Goal: Task Accomplishment & Management: Manage account settings

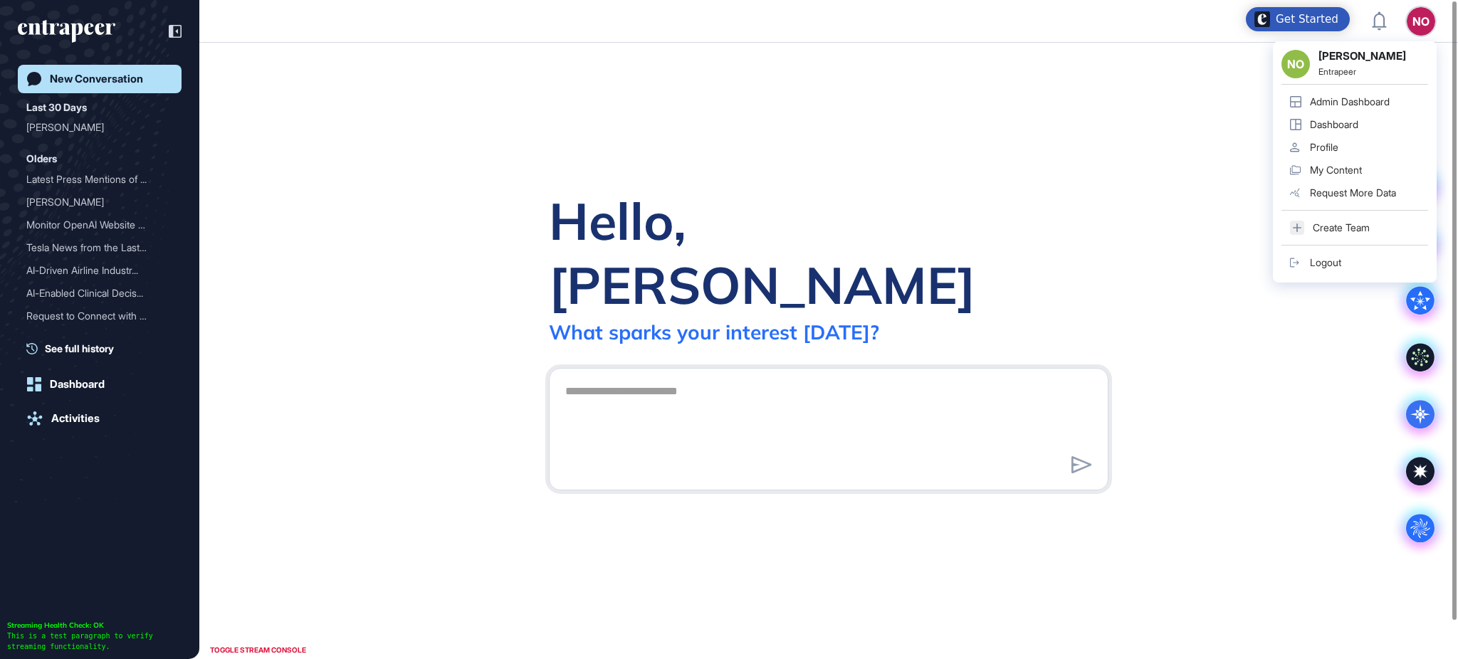
click at [1389, 100] on div "Admin Dashboard" at bounding box center [1350, 101] width 80 height 11
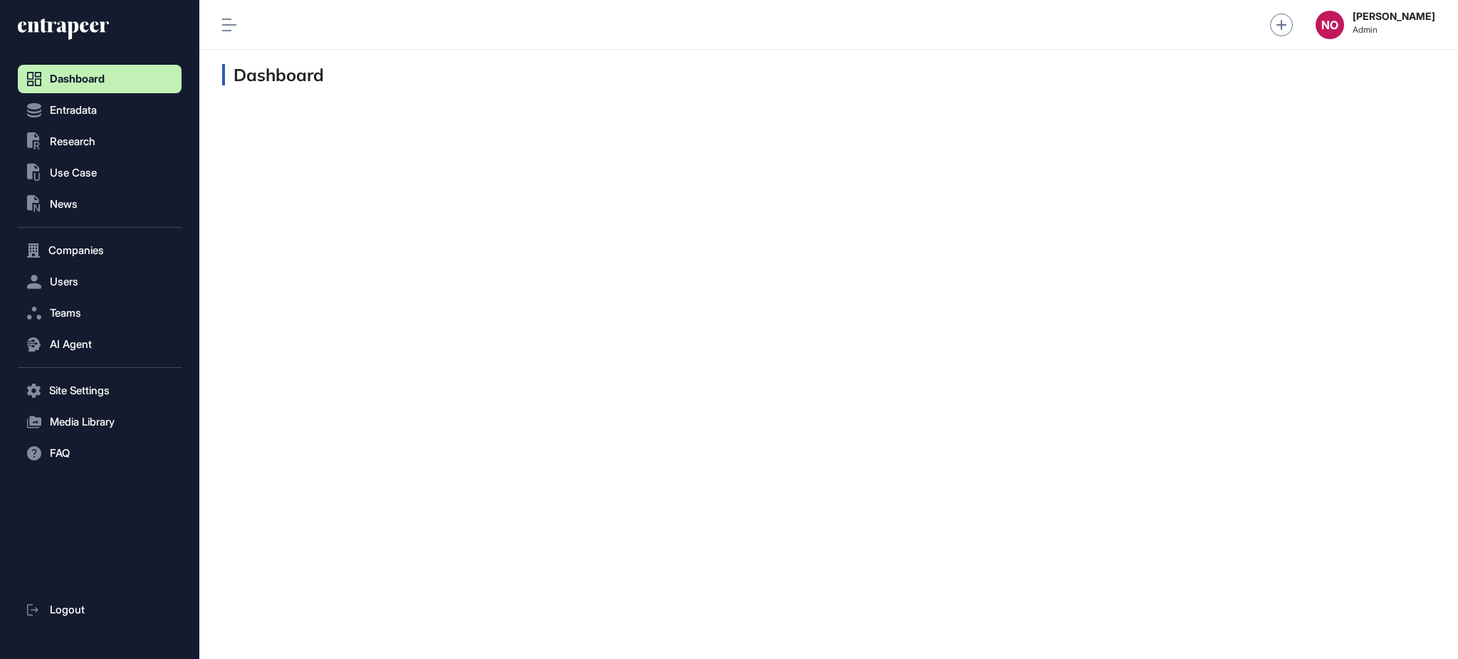
scroll to position [1, 1]
click at [96, 248] on span "Companies" at bounding box center [76, 250] width 56 height 11
click at [120, 280] on link "Company List" at bounding box center [103, 281] width 157 height 26
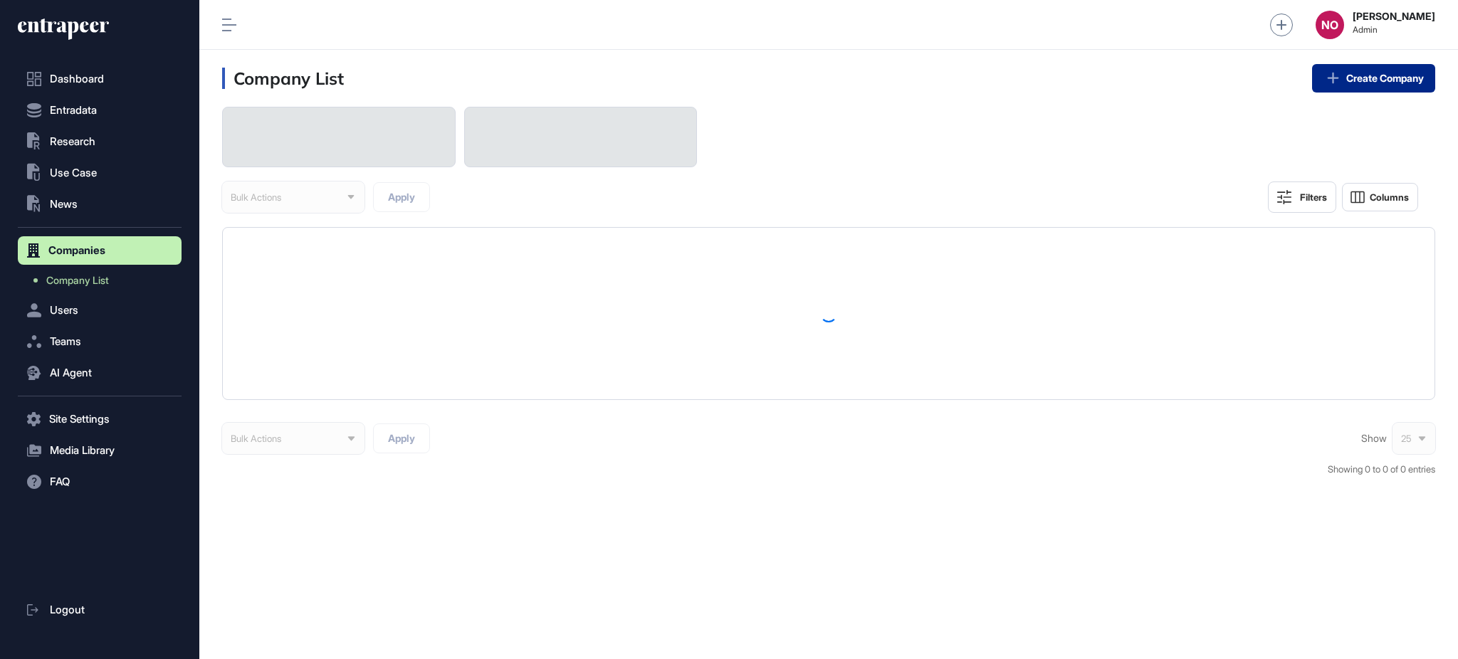
click at [1371, 78] on link "Create Company" at bounding box center [1373, 78] width 123 height 28
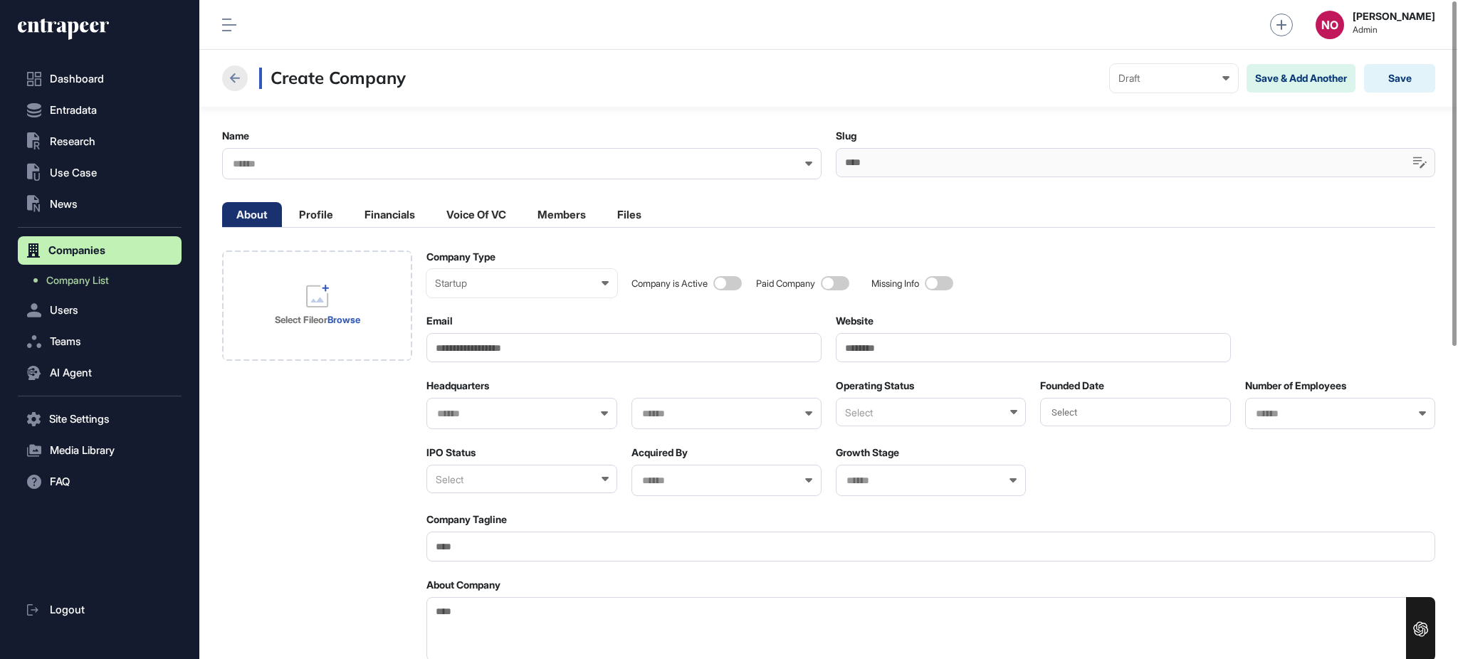
click at [225, 74] on button at bounding box center [235, 78] width 26 height 26
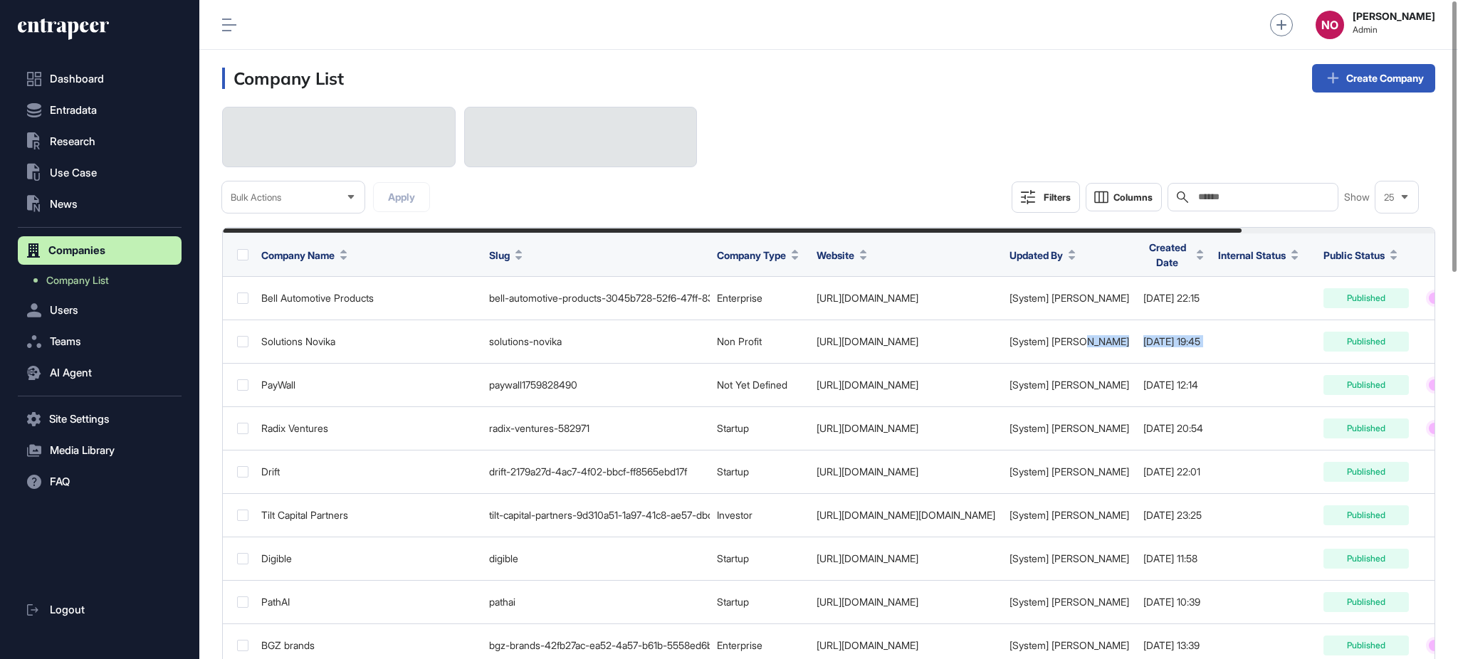
scroll to position [0, 229]
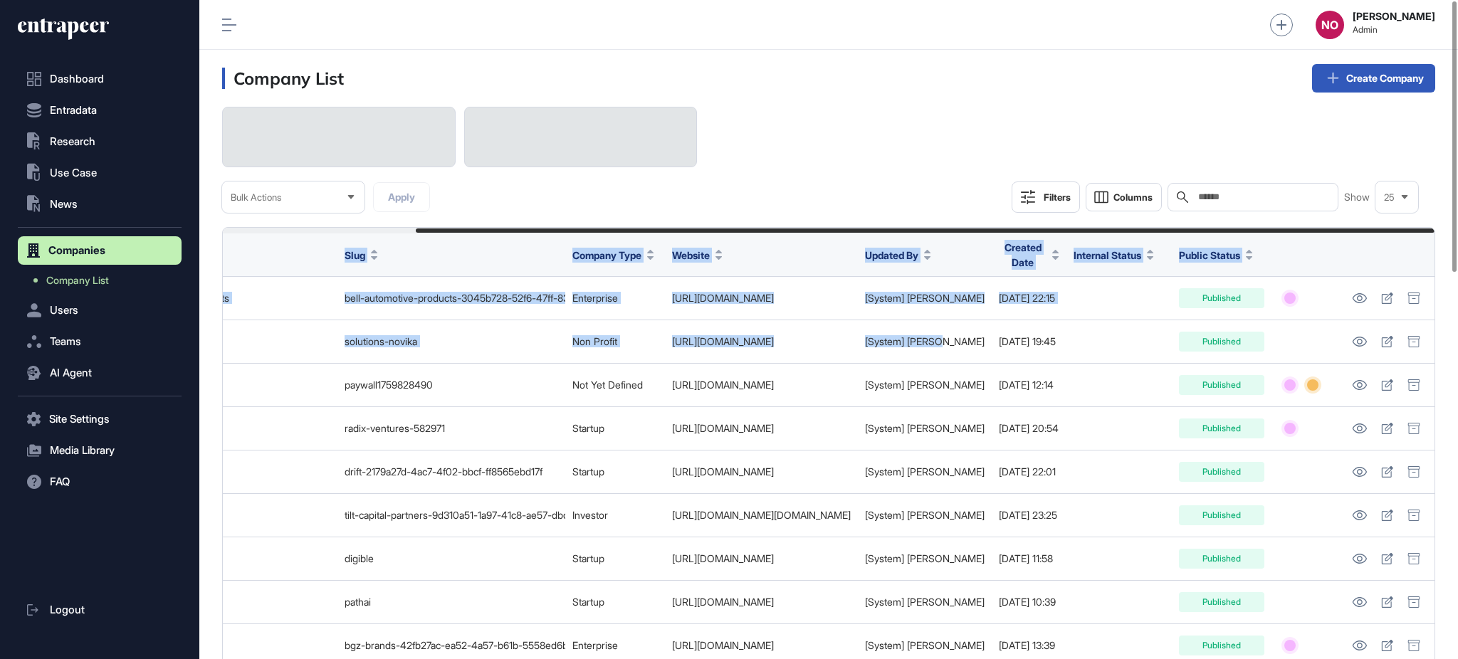
drag, startPoint x: 1191, startPoint y: 326, endPoint x: 1456, endPoint y: 342, distance: 265.3
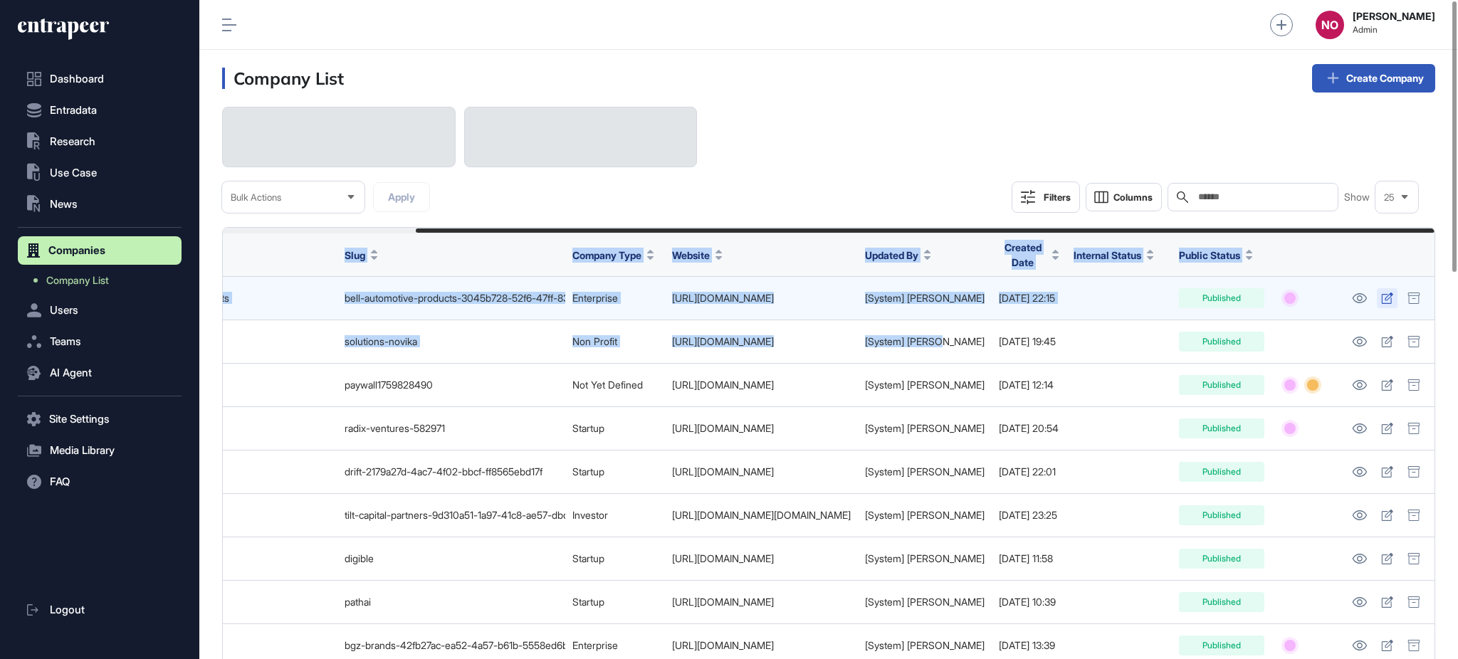
click at [1386, 298] on icon at bounding box center [1387, 298] width 12 height 11
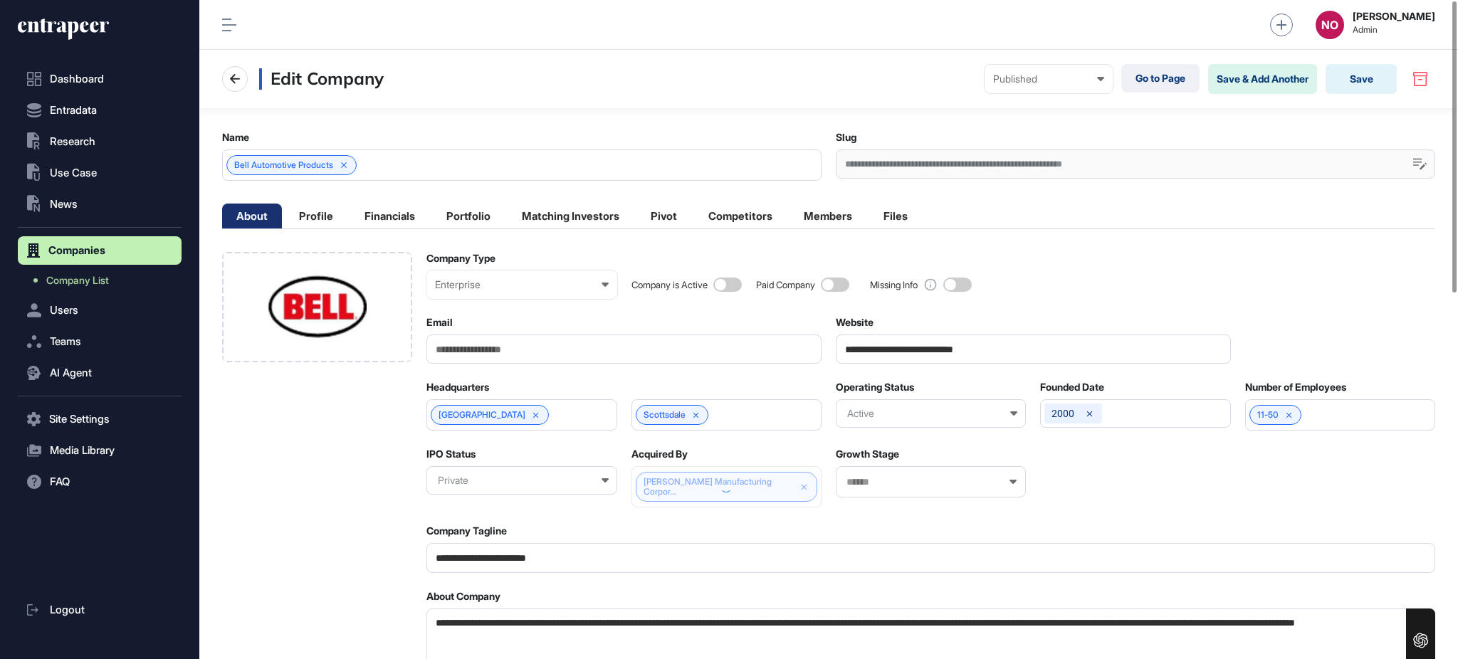
scroll to position [1, 6]
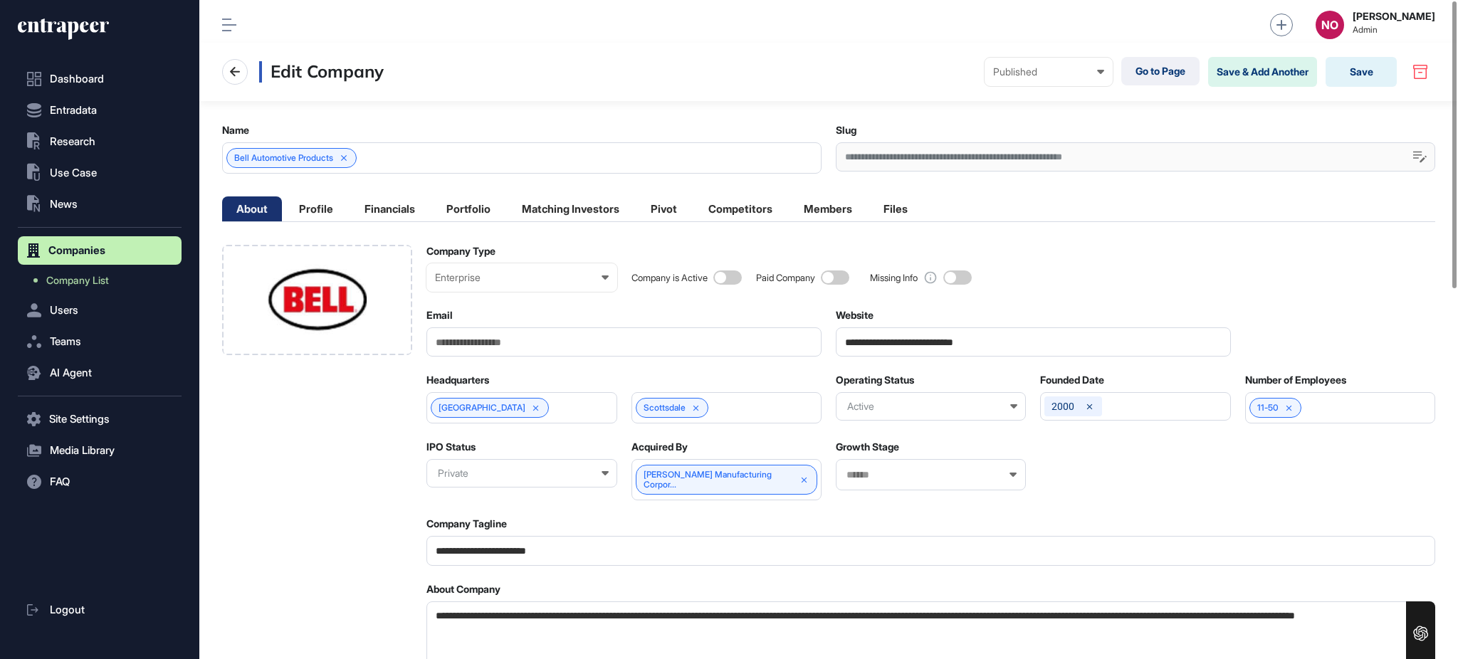
scroll to position [0, 0]
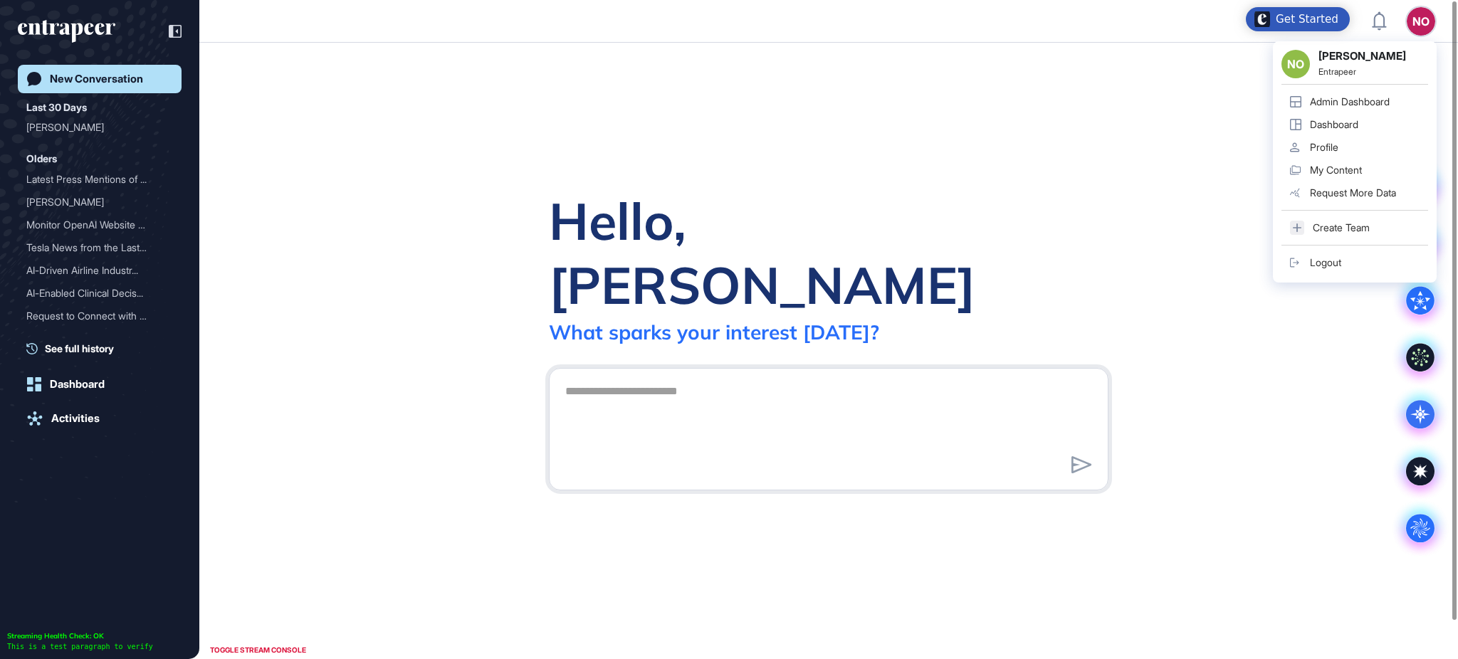
scroll to position [1, 1]
click at [1387, 91] on link "Admin Dashboard" at bounding box center [1354, 101] width 147 height 23
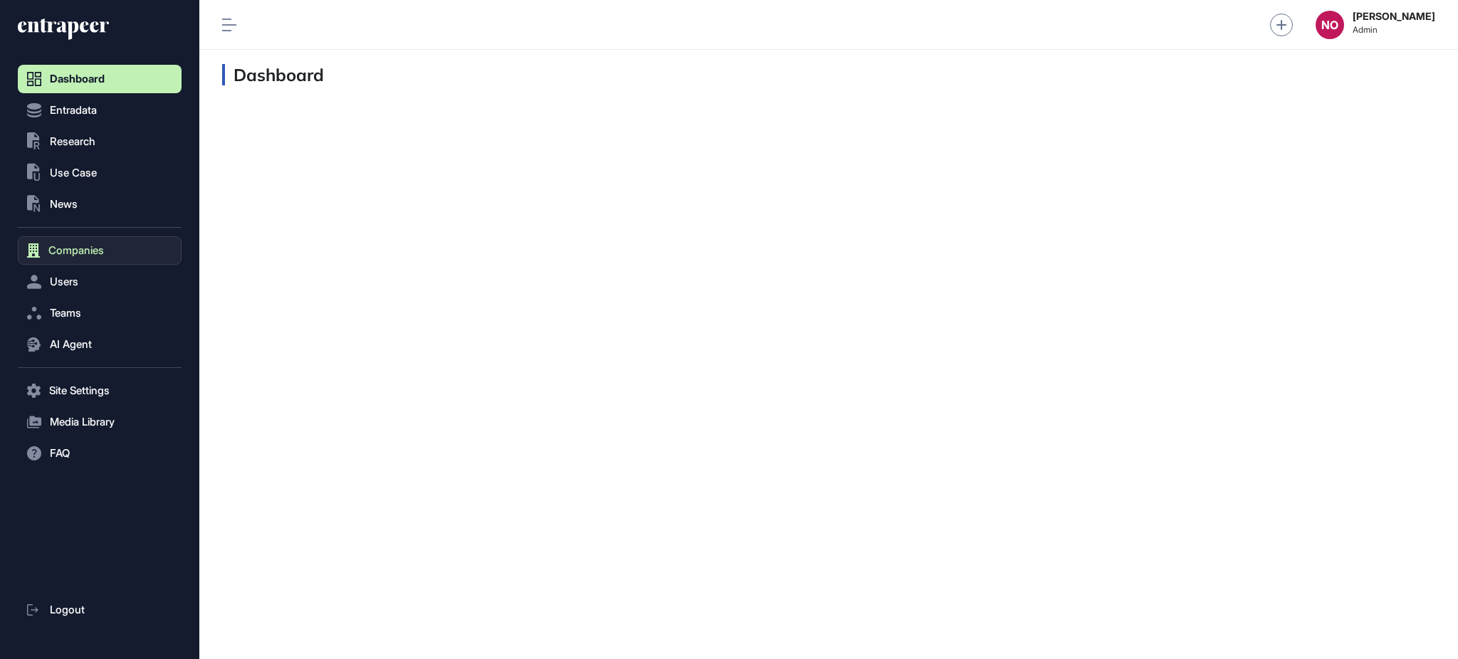
click at [135, 251] on button "Companies" at bounding box center [100, 250] width 164 height 28
click at [115, 274] on link "Company List" at bounding box center [103, 281] width 157 height 26
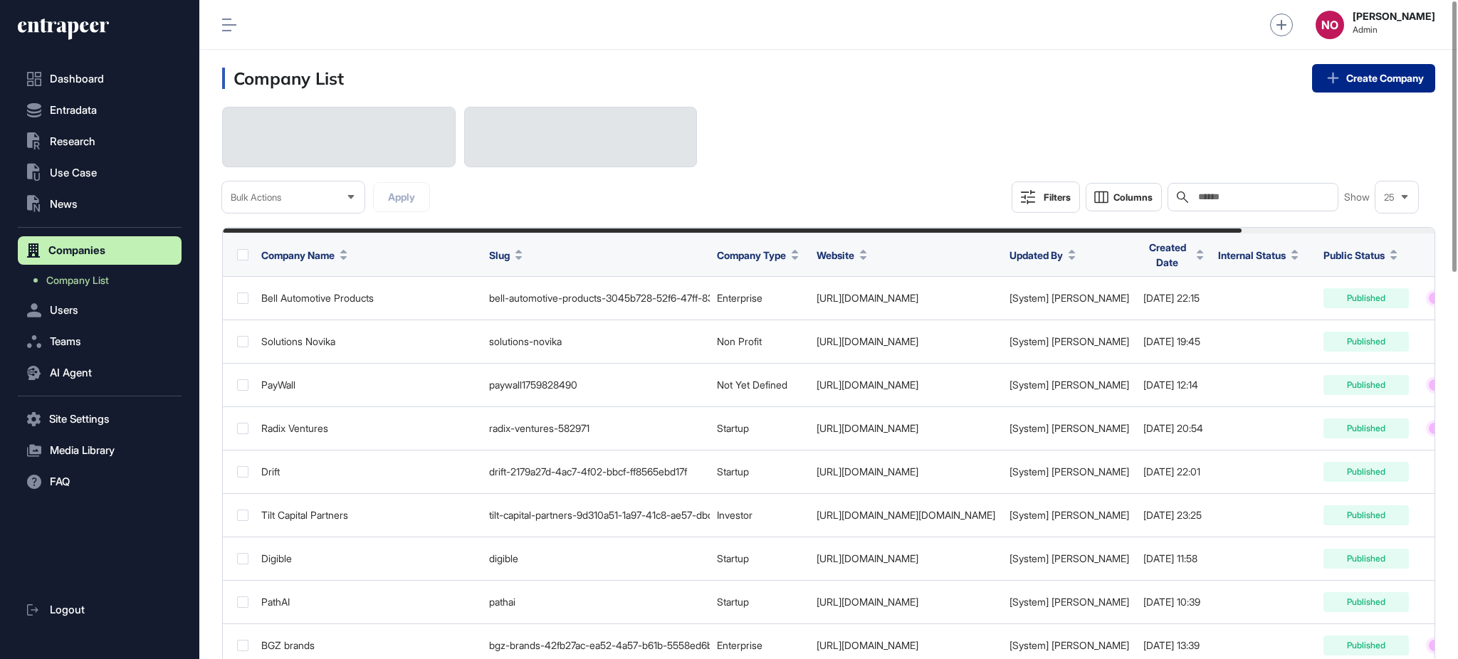
click at [1403, 90] on link "Create Company" at bounding box center [1373, 78] width 123 height 28
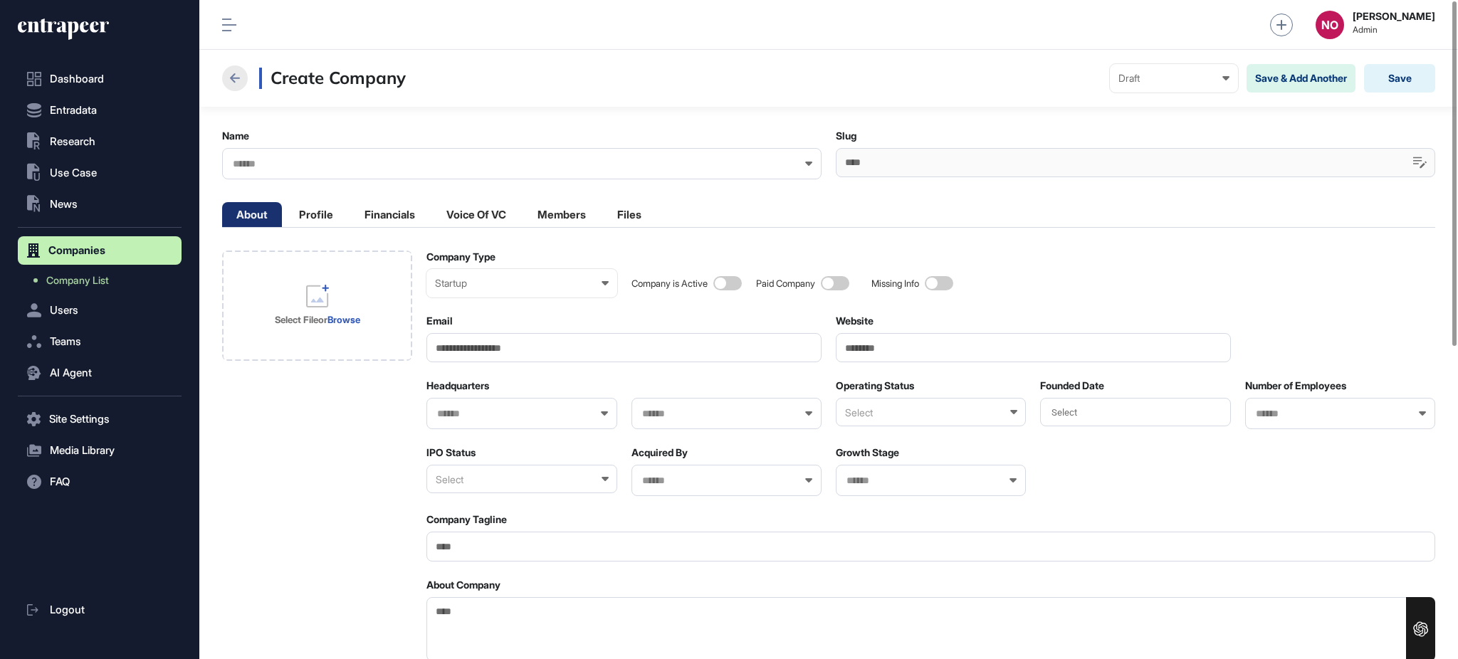
click at [231, 77] on icon at bounding box center [235, 77] width 10 height 9
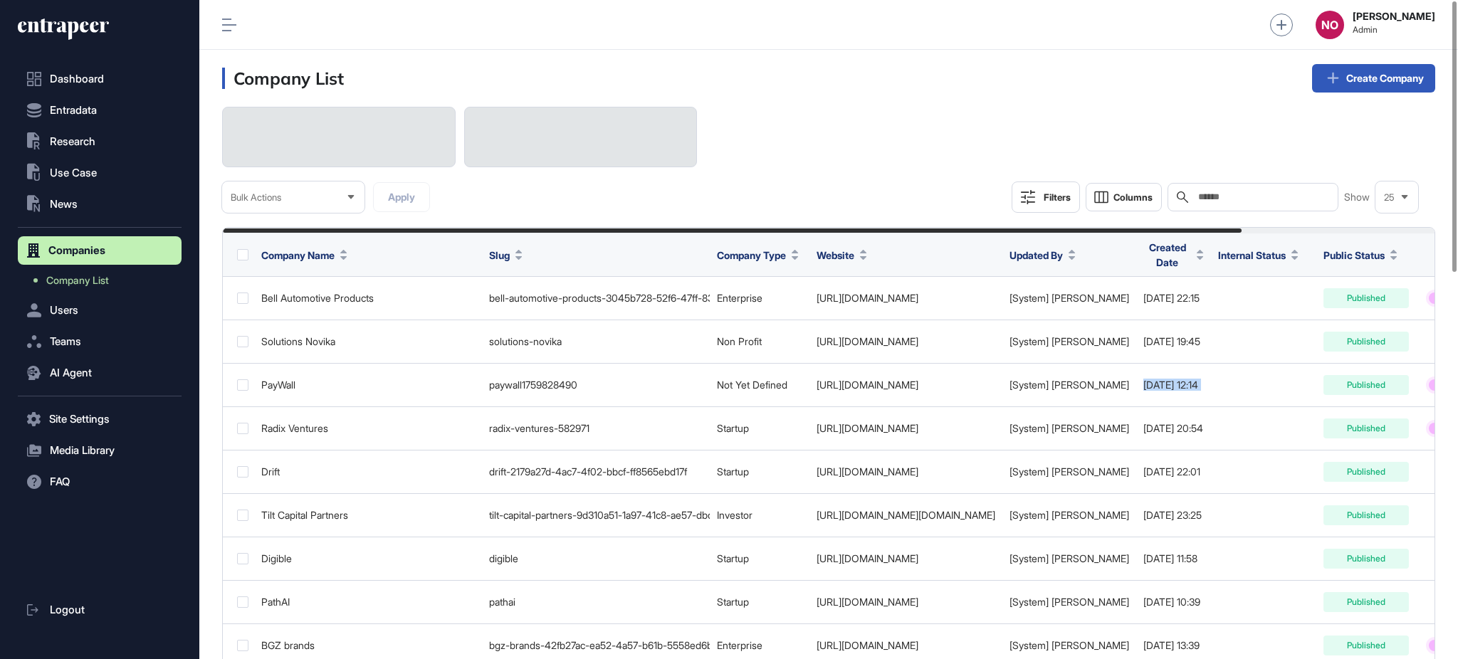
scroll to position [0, 229]
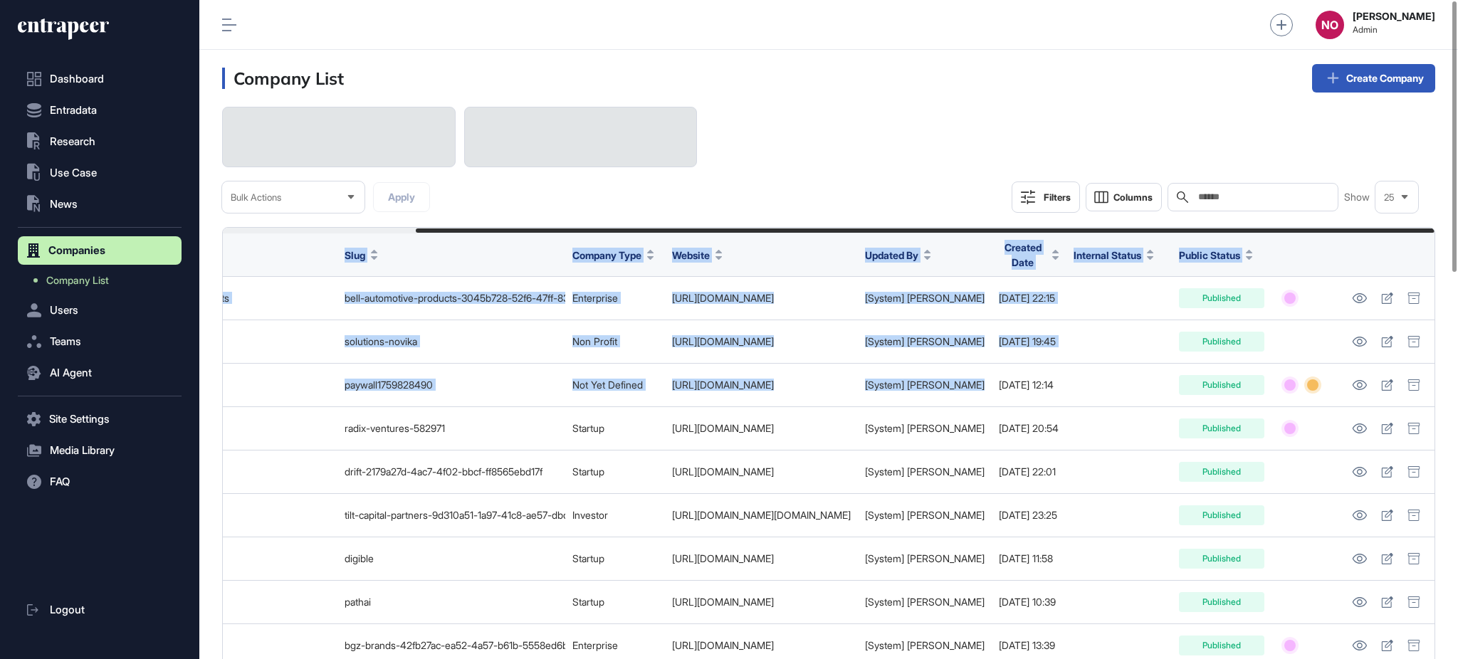
drag, startPoint x: 1371, startPoint y: 386, endPoint x: 1456, endPoint y: 394, distance: 85.8
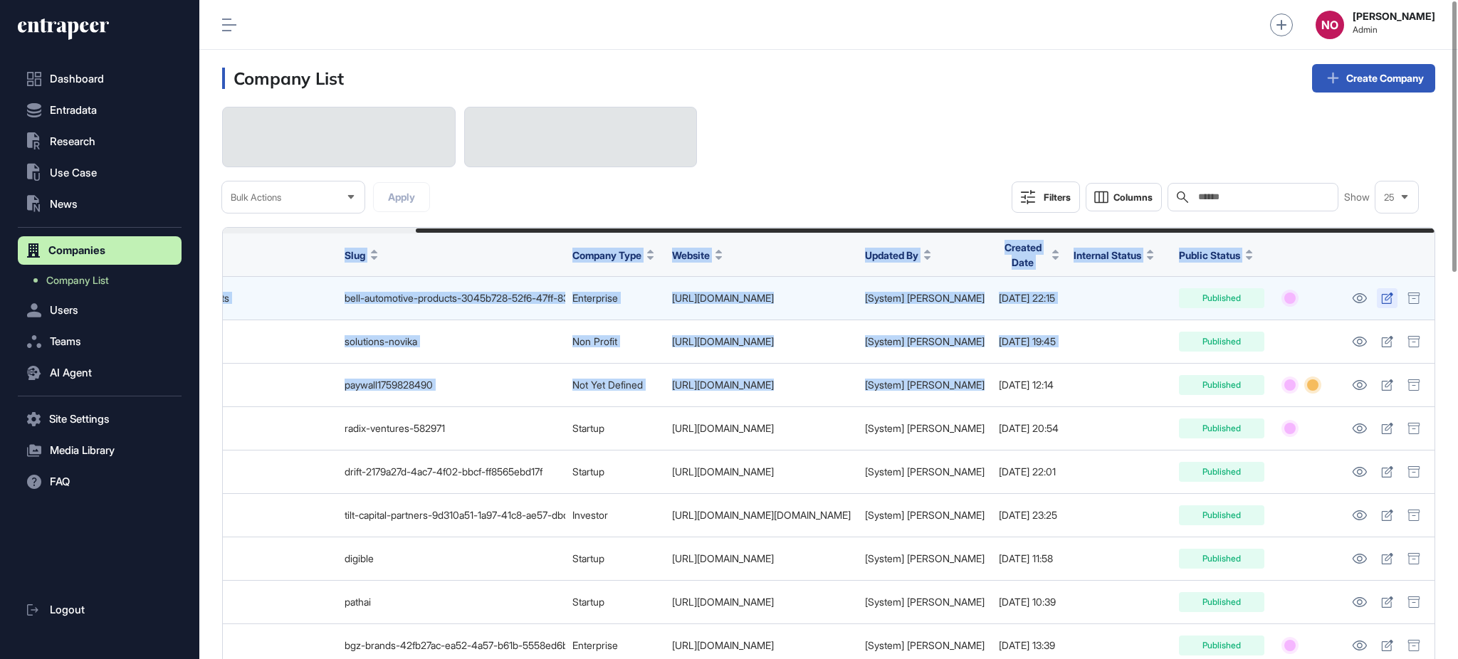
click at [1381, 295] on icon at bounding box center [1387, 298] width 12 height 11
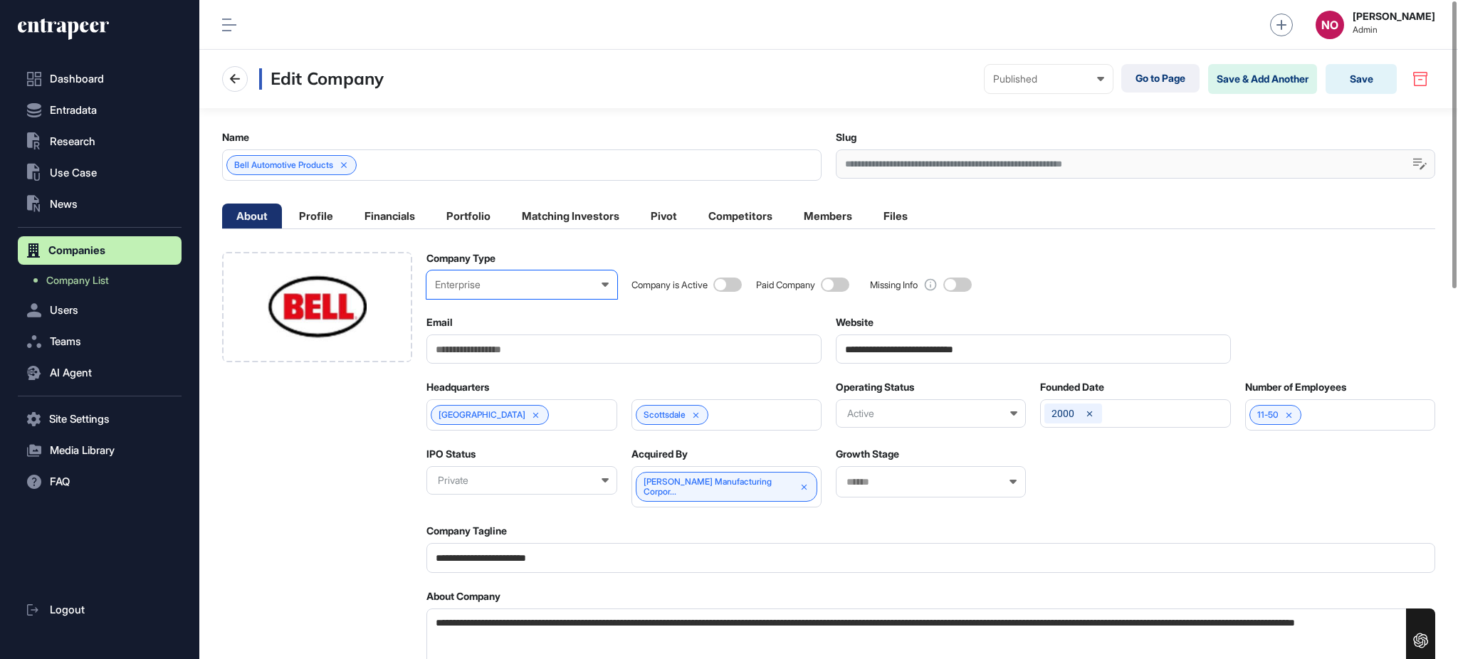
click at [530, 289] on div "Enterprise" at bounding box center [521, 284] width 173 height 11
click at [0, 0] on div "Startup" at bounding box center [0, 0] width 0 height 0
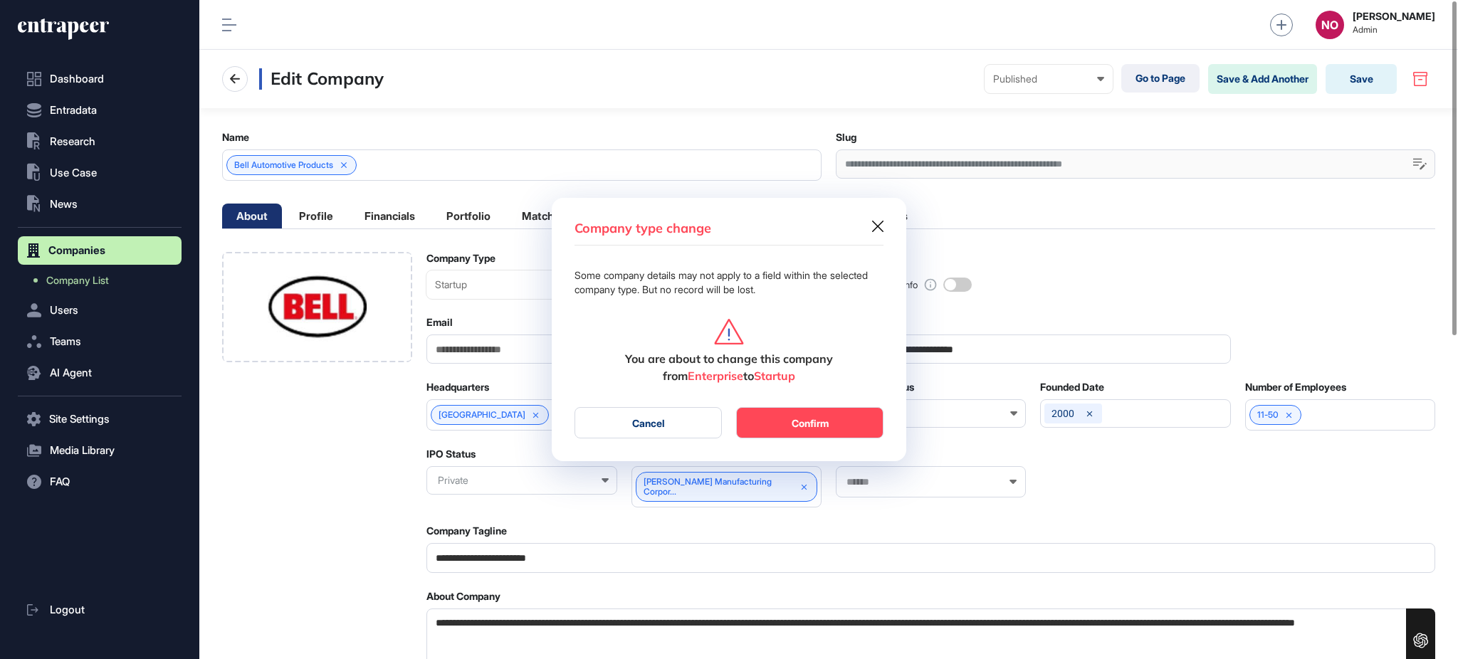
click at [767, 421] on button "Confirm" at bounding box center [809, 422] width 147 height 31
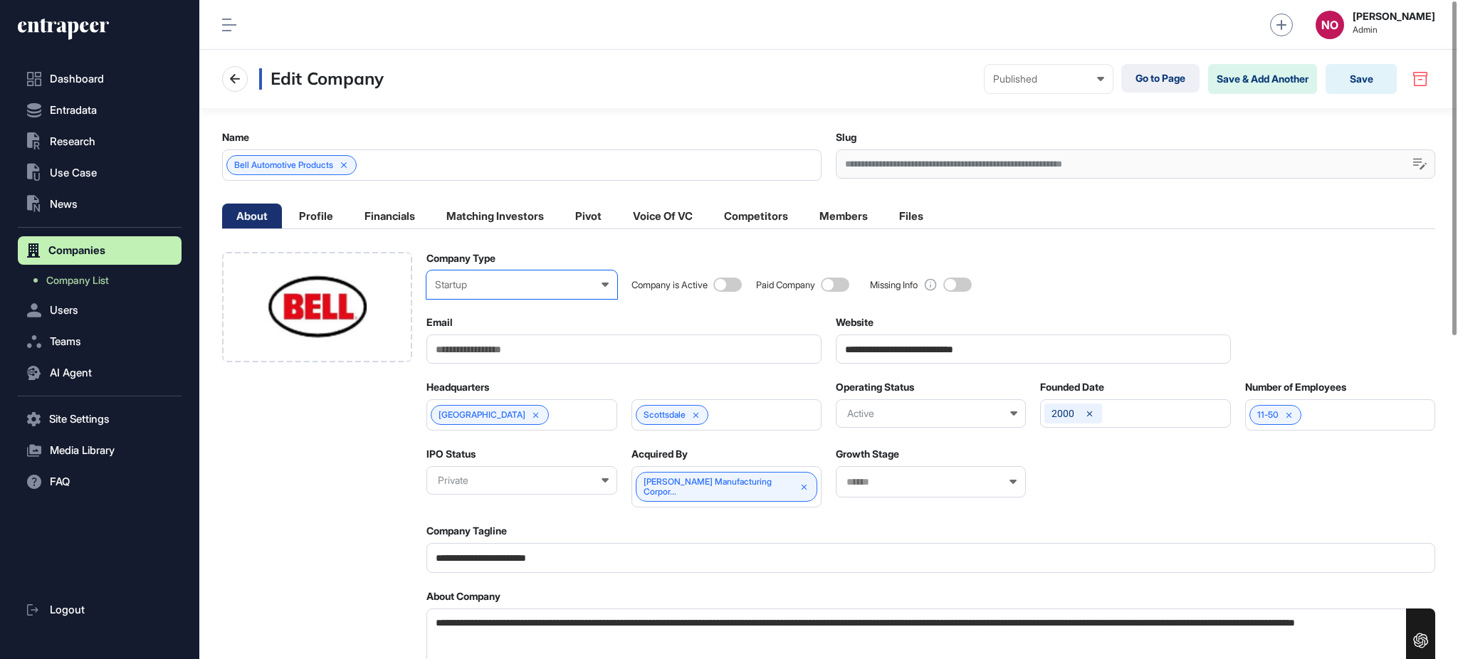
click at [544, 285] on div "Startup" at bounding box center [521, 284] width 173 height 11
click at [0, 0] on div "Enterprise" at bounding box center [0, 0] width 0 height 0
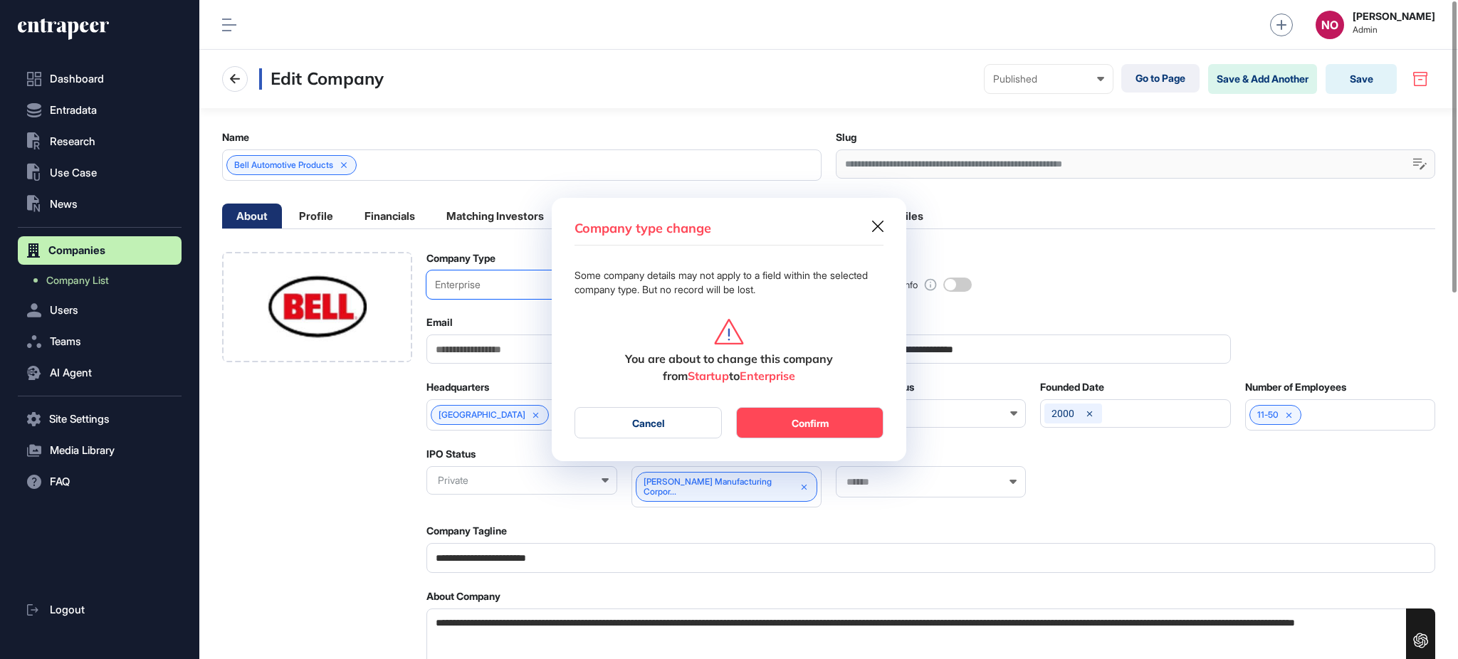
scroll to position [1, 6]
click at [836, 411] on button "Confirm" at bounding box center [809, 422] width 147 height 31
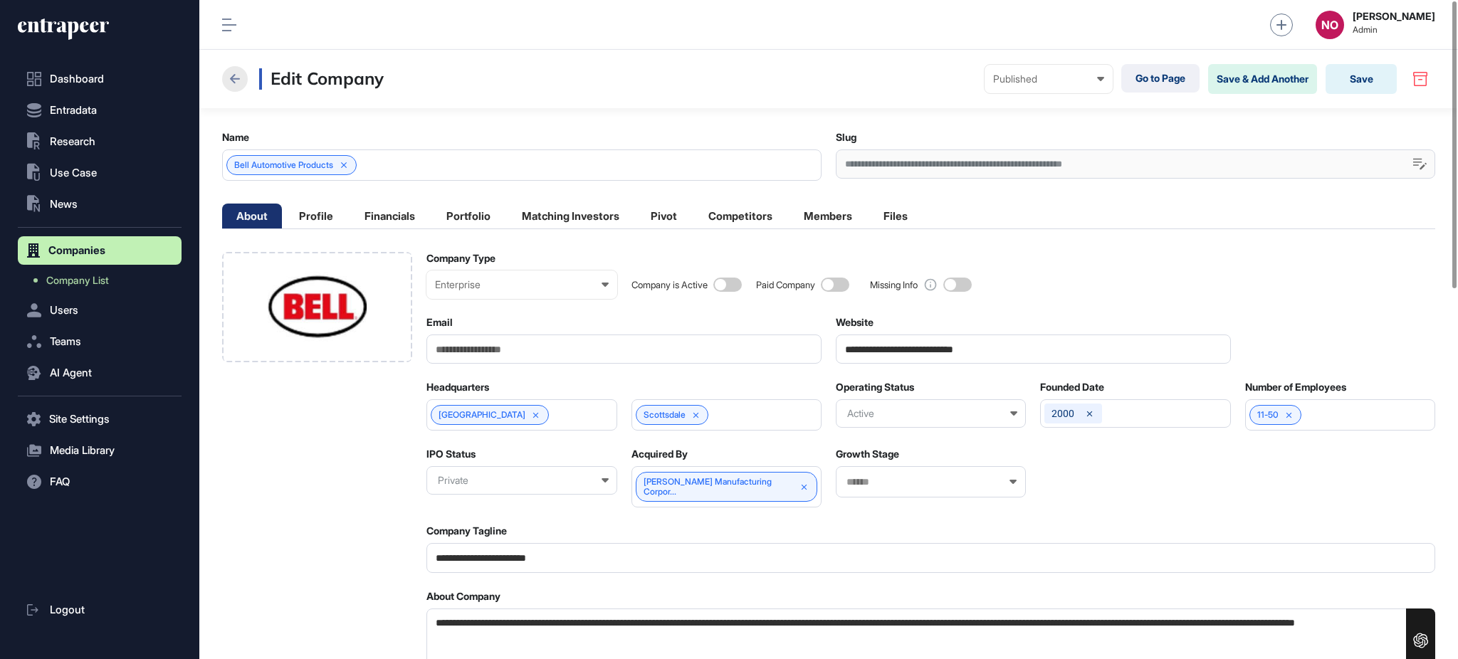
click at [241, 78] on icon at bounding box center [234, 78] width 17 height 17
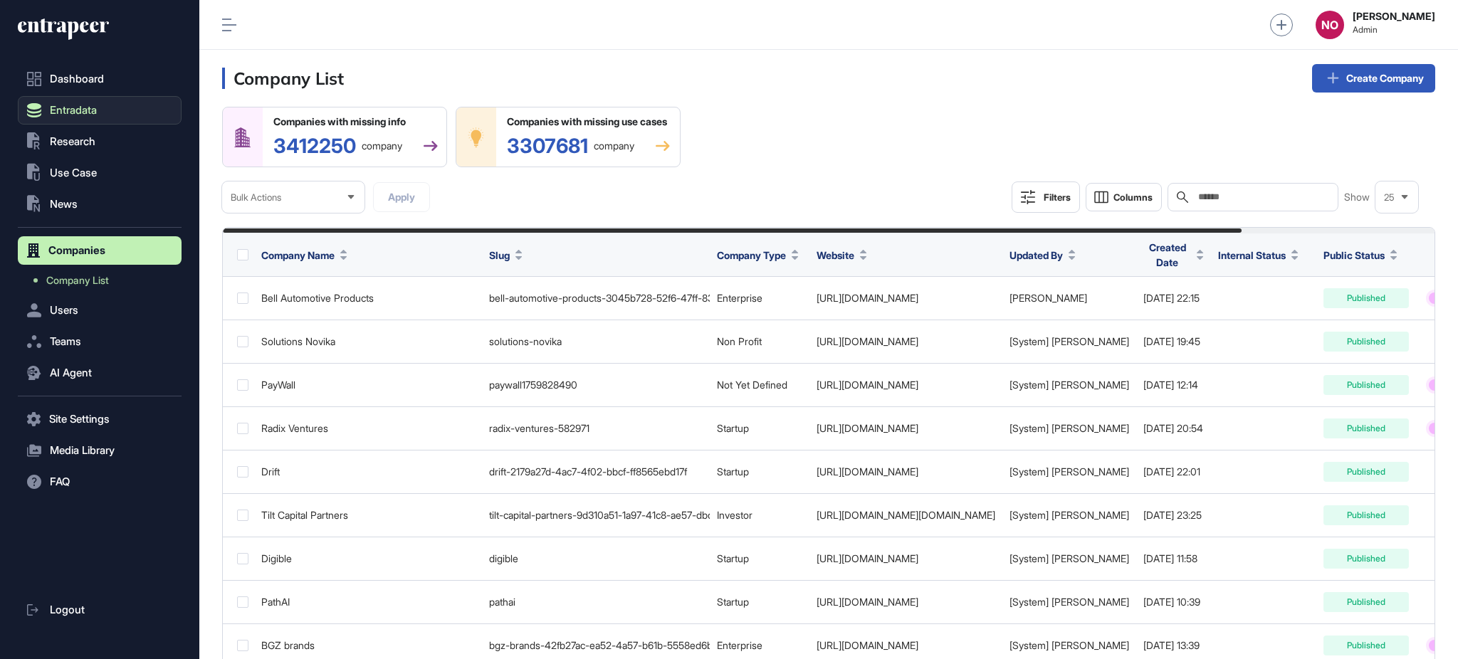
click at [59, 112] on span "Entradata" at bounding box center [73, 110] width 47 height 11
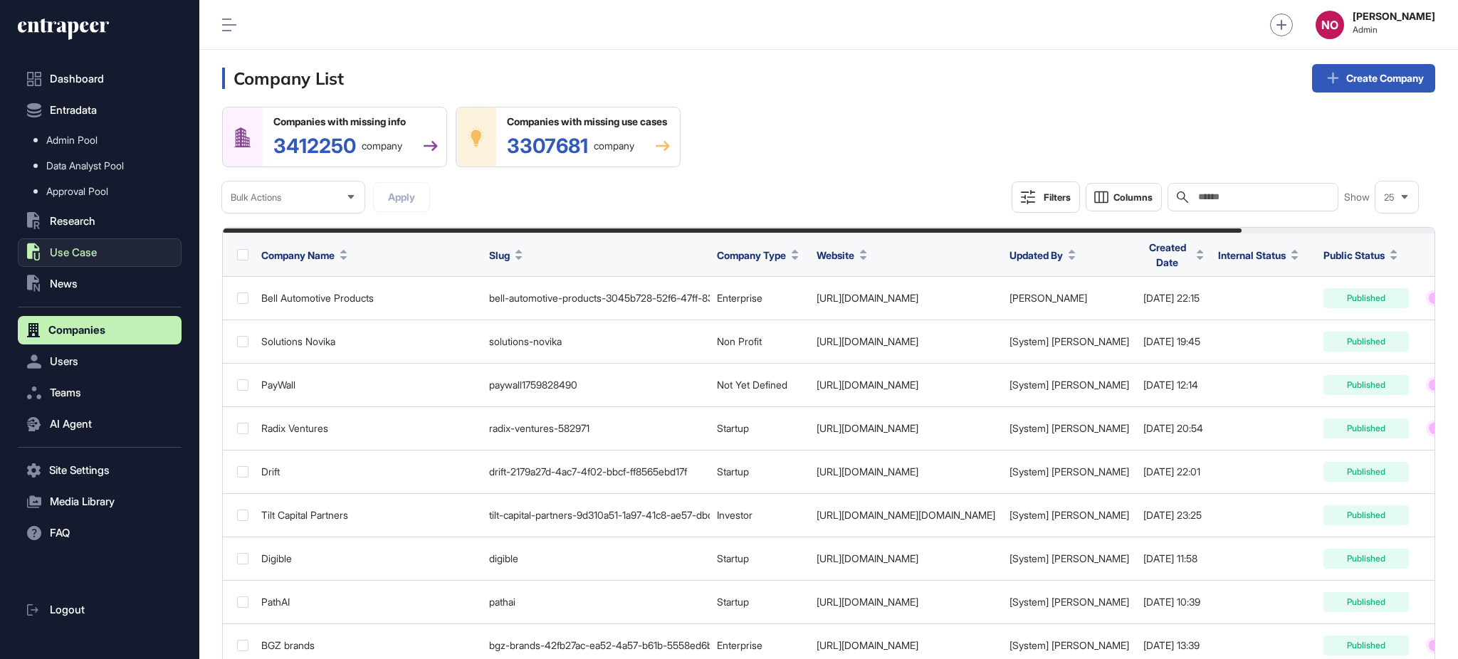
click at [89, 251] on span "Use Case" at bounding box center [73, 252] width 47 height 11
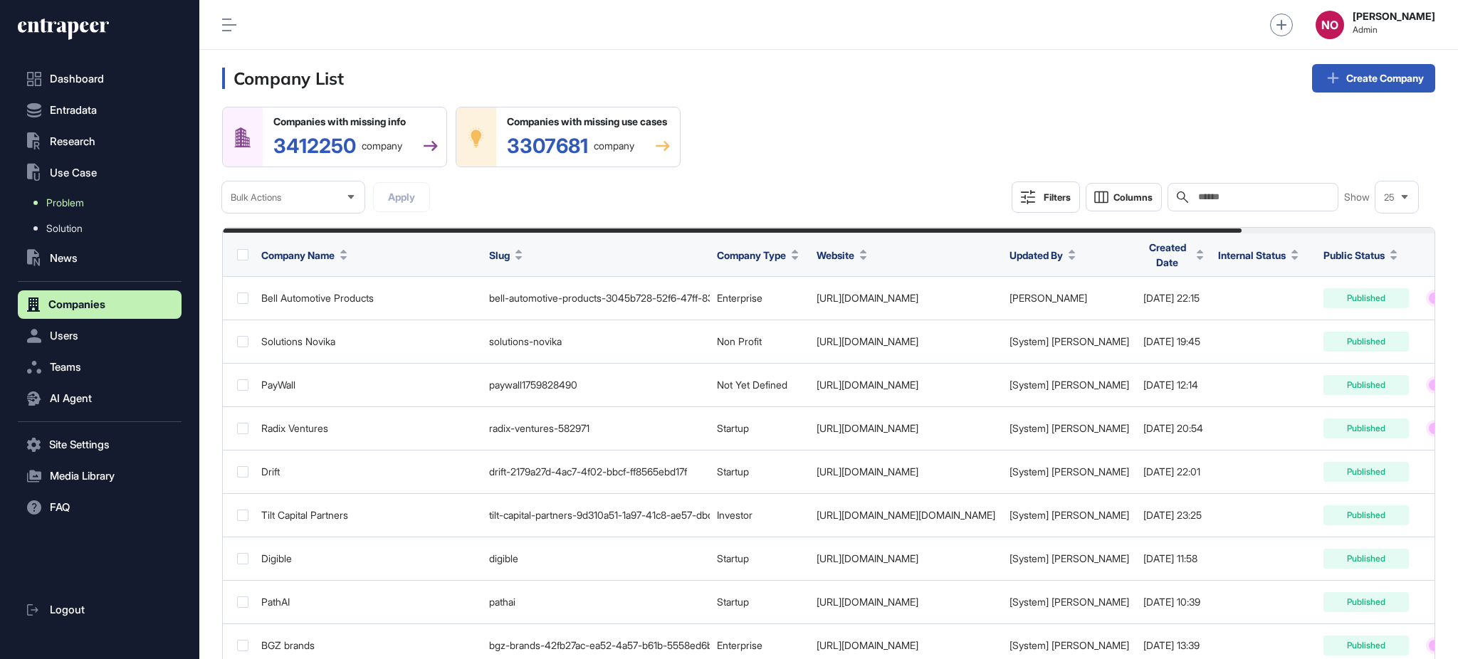
click at [110, 195] on link "Problem" at bounding box center [103, 203] width 157 height 26
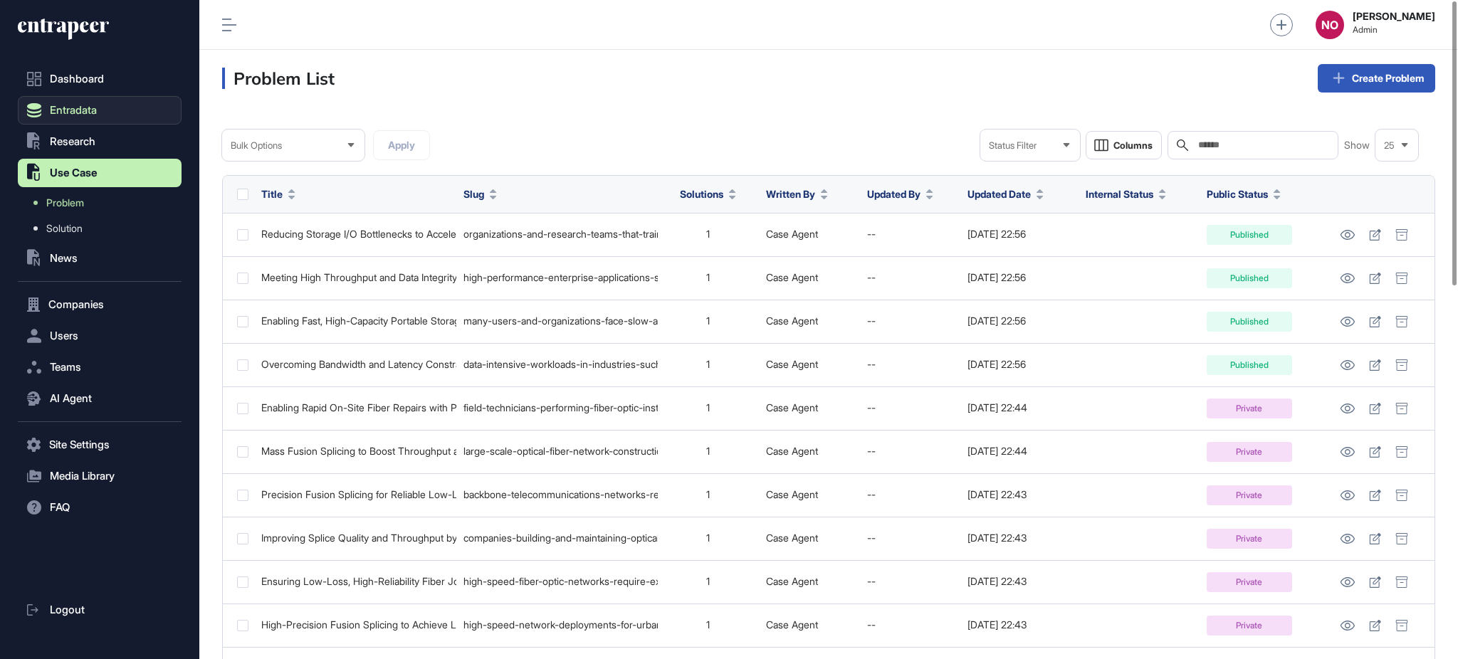
click at [133, 111] on button "Entradata" at bounding box center [100, 110] width 164 height 28
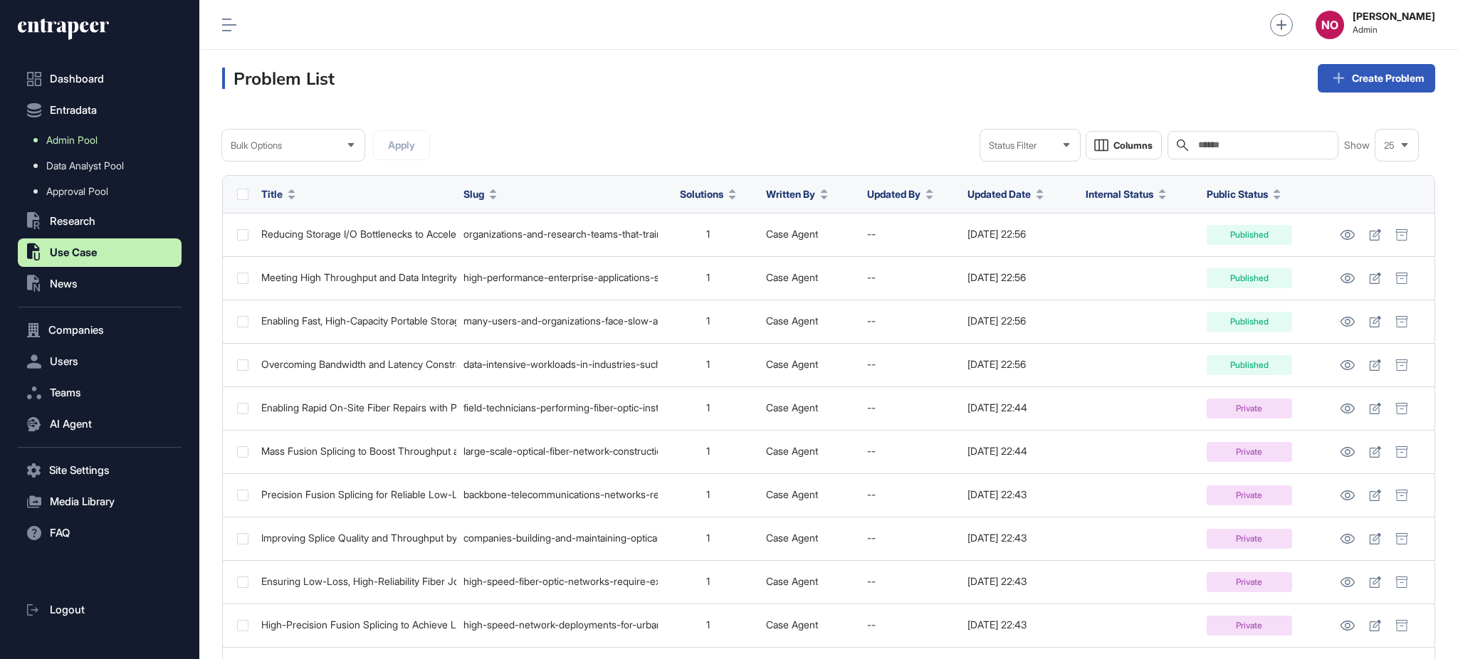
click at [112, 135] on link "Admin Pool" at bounding box center [103, 140] width 157 height 26
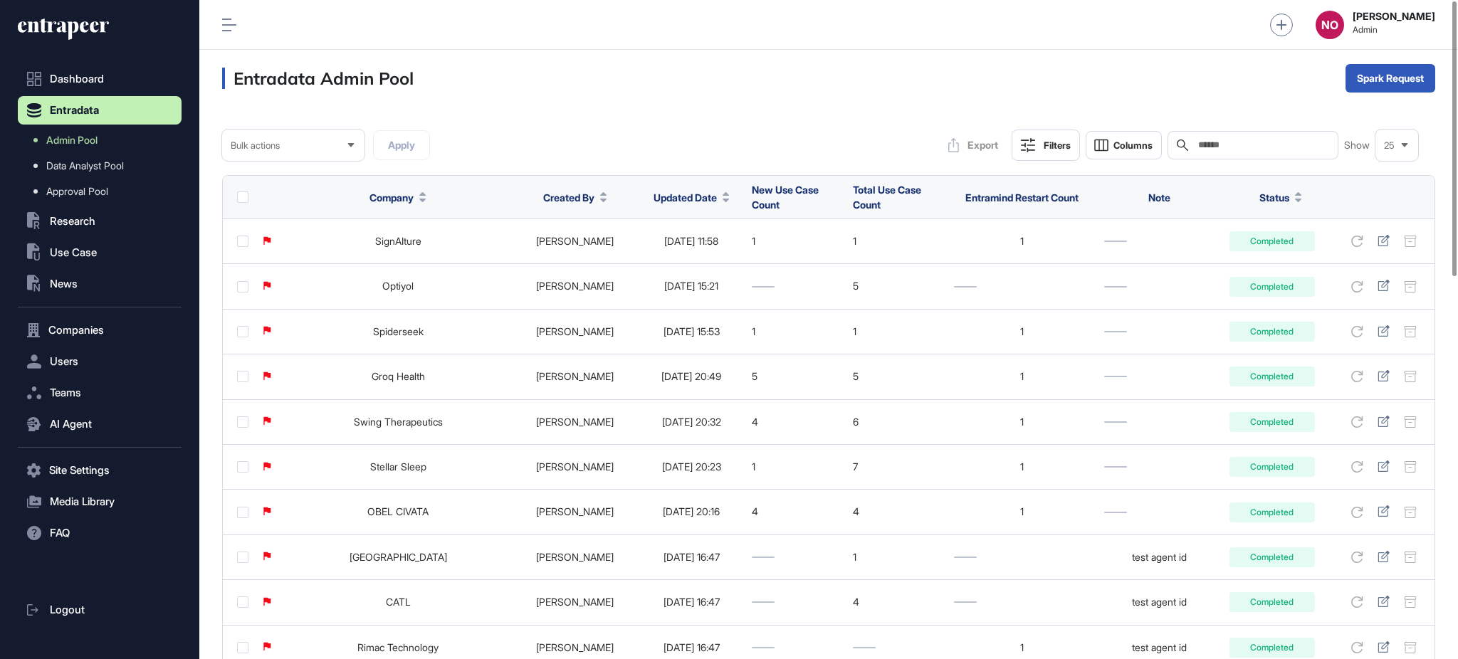
click at [722, 201] on icon at bounding box center [725, 201] width 7 height 4
click at [695, 249] on div "Sort Descending" at bounding box center [673, 257] width 88 height 21
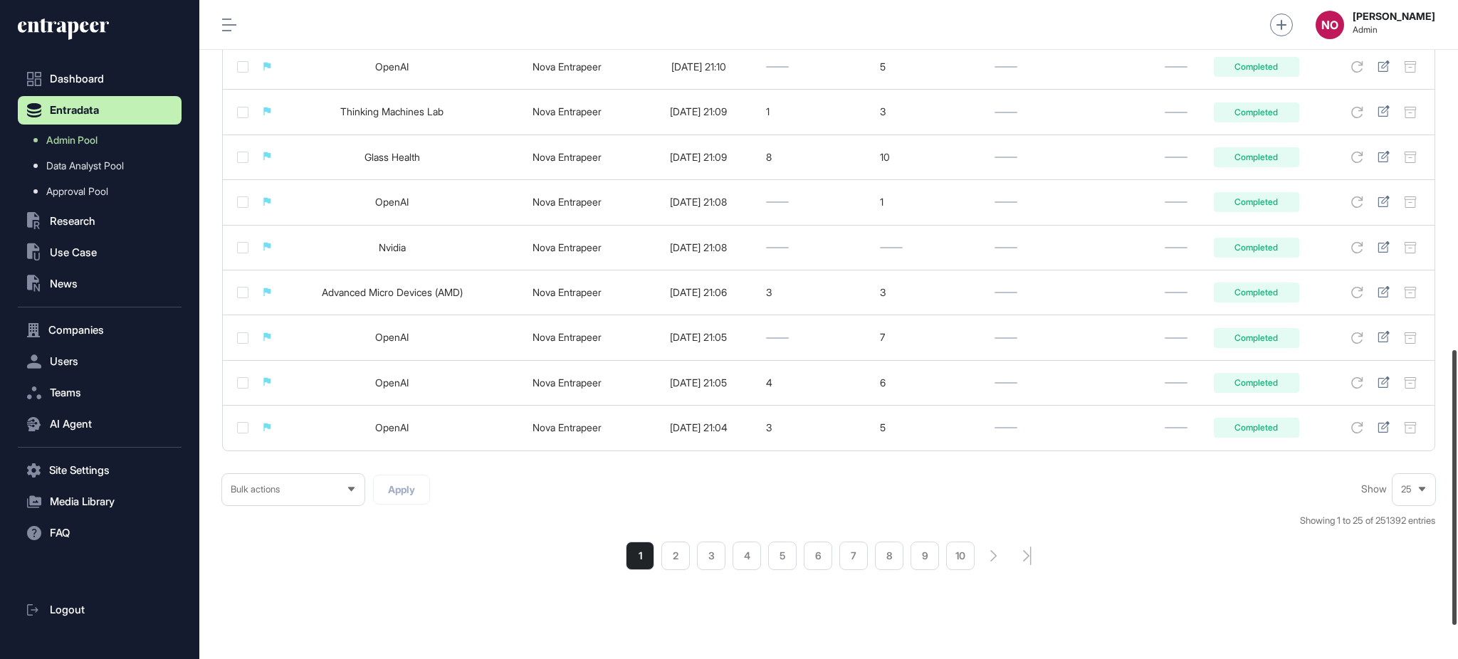
scroll to position [905, 0]
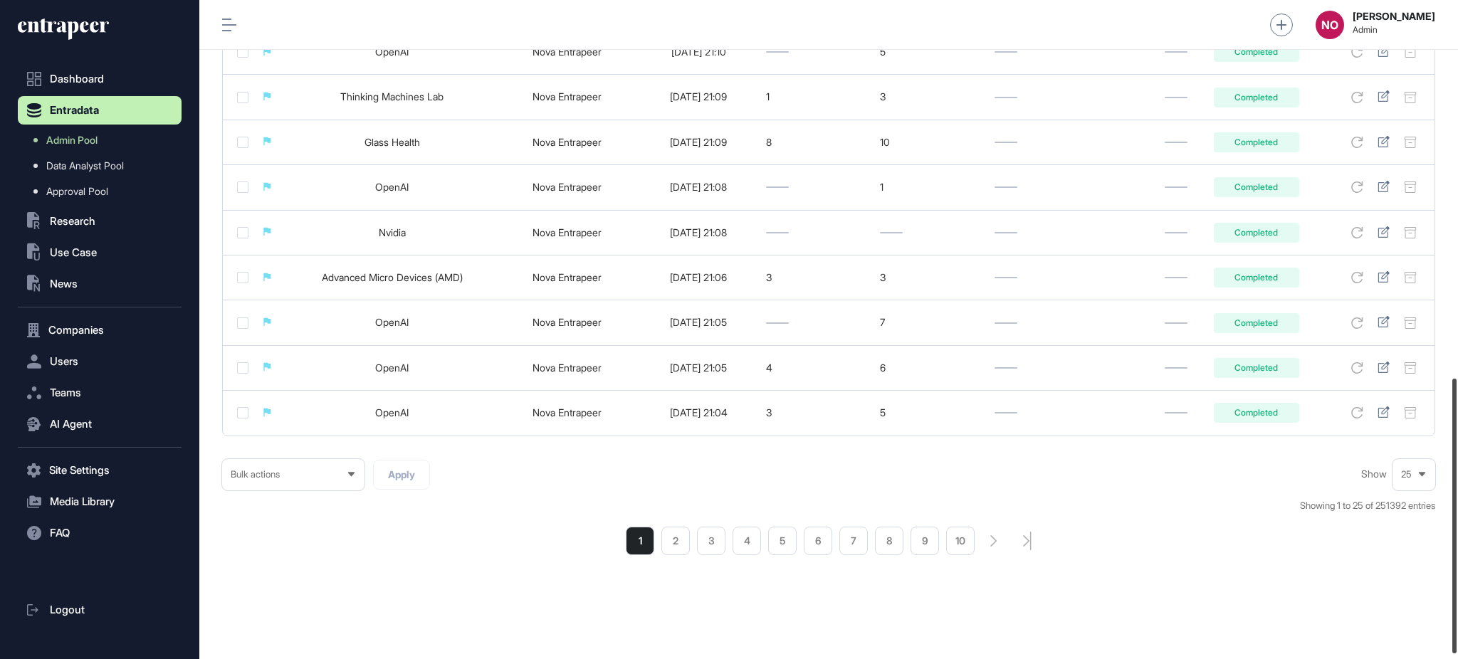
drag, startPoint x: 1456, startPoint y: 214, endPoint x: 1384, endPoint y: 591, distance: 384.1
click at [1384, 591] on div "Admin Dashboard Dashboard Profile My Content Request More Data NO Naciye Ozcan …" at bounding box center [828, 329] width 1258 height 659
click at [691, 547] on ul "1 2 3 4 5 6 7 8 9 10" at bounding box center [800, 541] width 349 height 28
click at [667, 549] on li "2" at bounding box center [675, 541] width 28 height 28
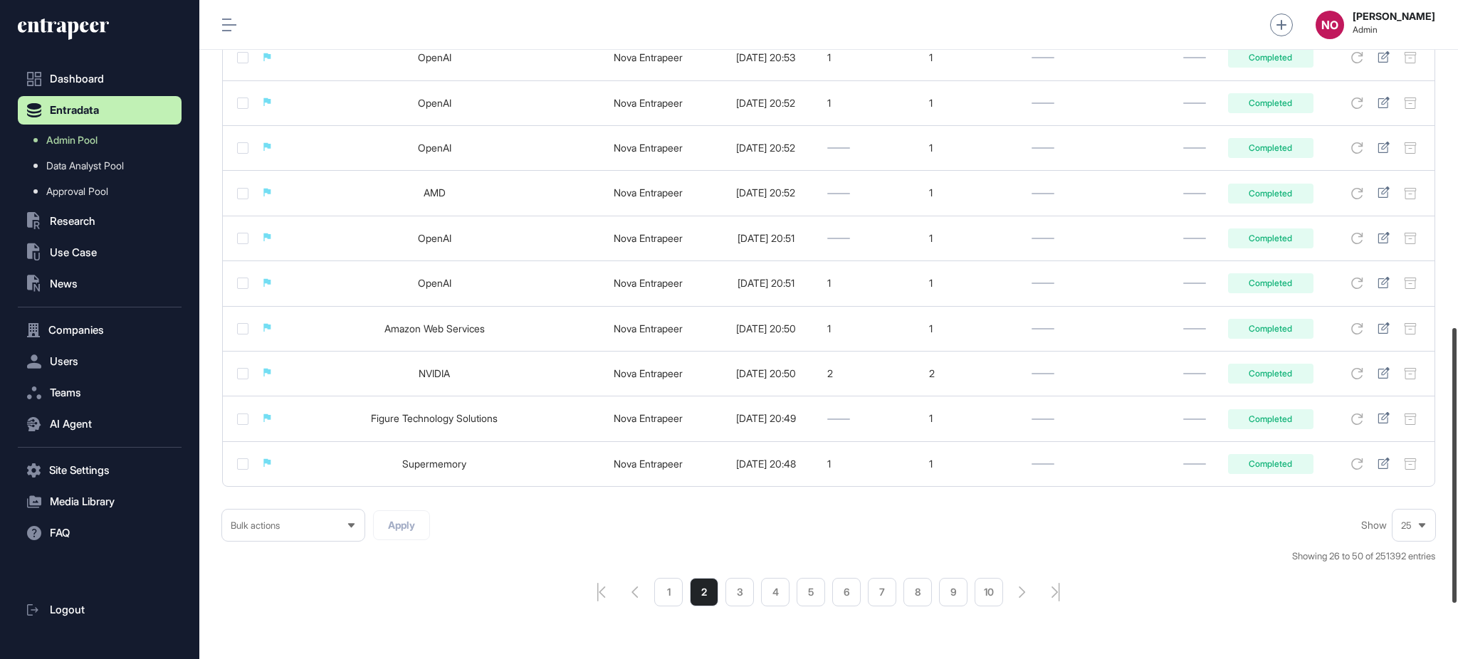
scroll to position [917, 0]
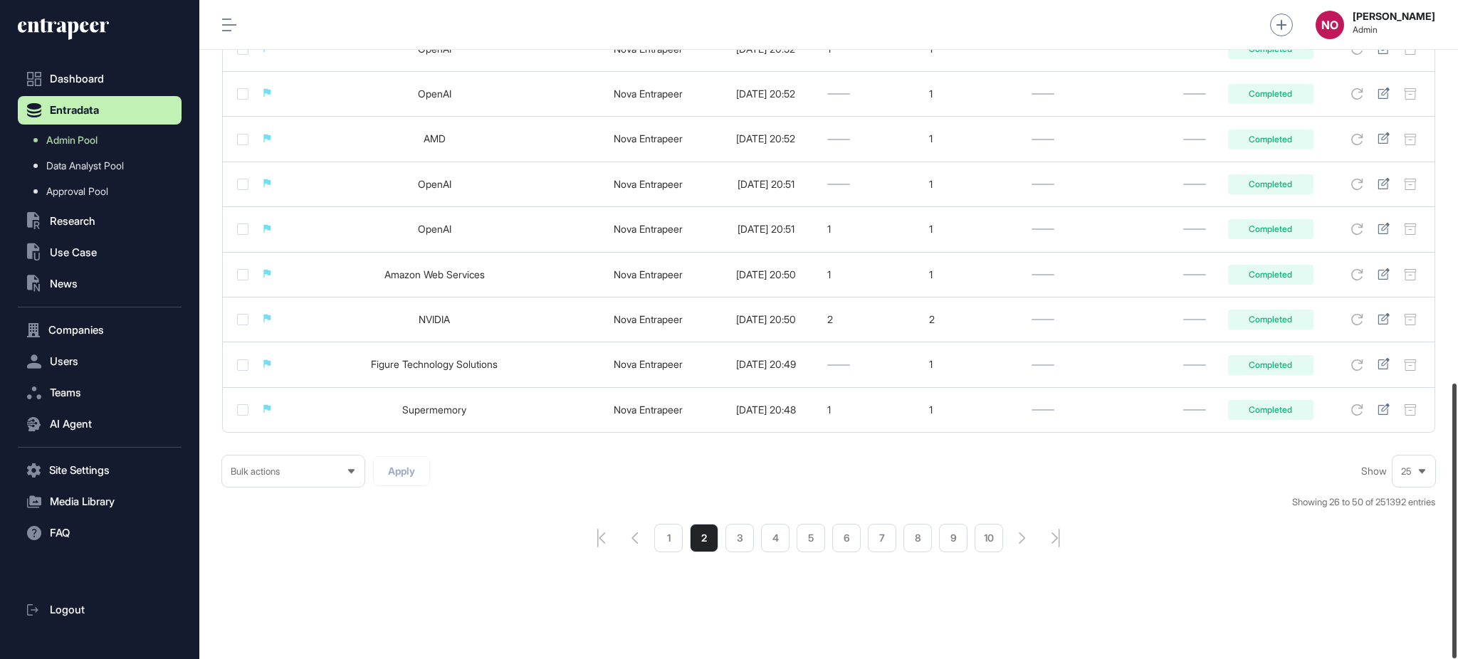
drag, startPoint x: 1456, startPoint y: 77, endPoint x: 1419, endPoint y: 528, distance: 452.8
click at [1419, 527] on div "Admin Dashboard Dashboard Profile My Content Request More Data NO Naciye Ozcan …" at bounding box center [828, 329] width 1258 height 659
click at [732, 545] on li "3" at bounding box center [739, 538] width 28 height 28
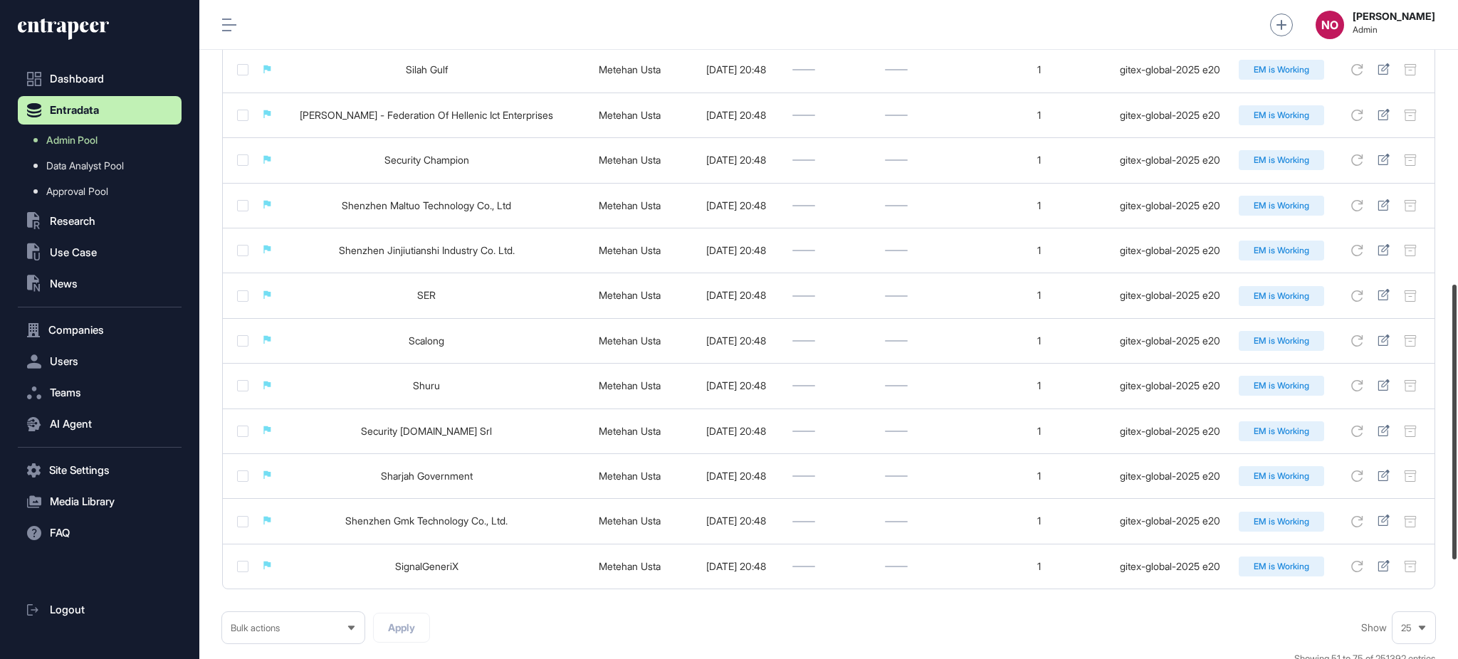
scroll to position [917, 0]
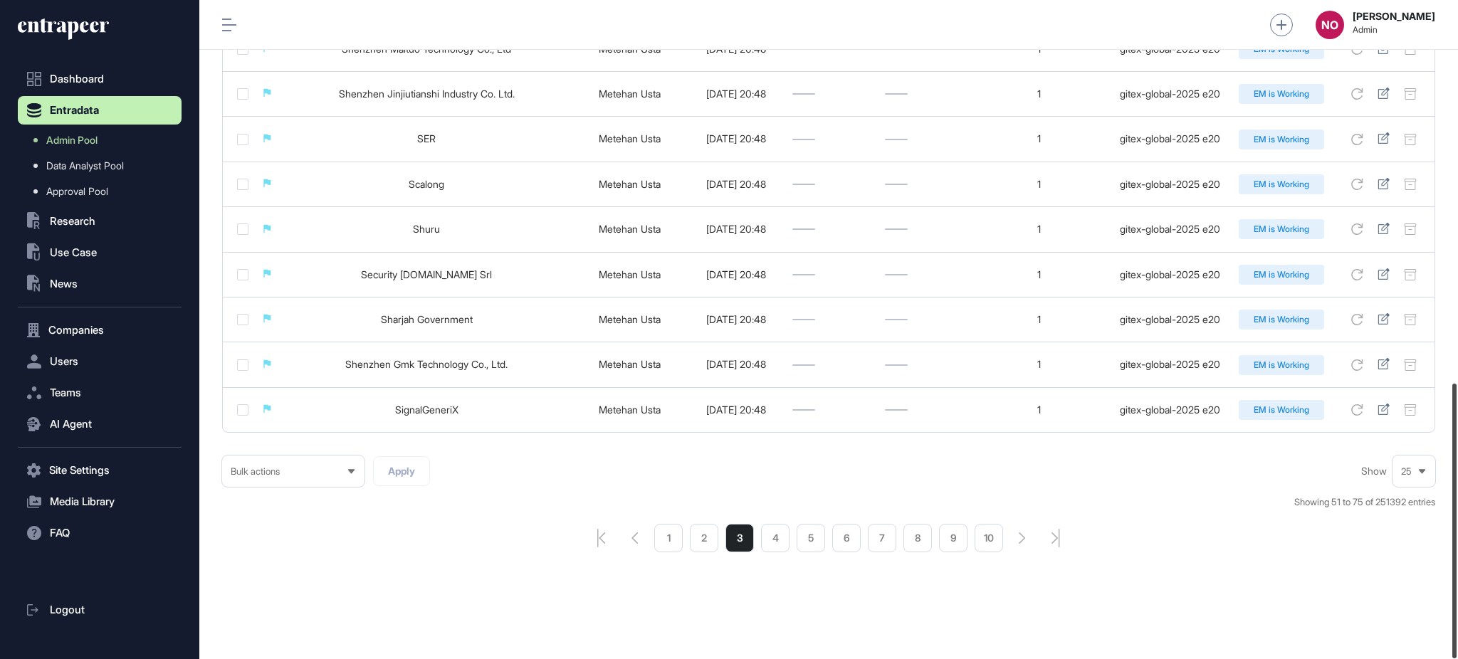
drag, startPoint x: 1456, startPoint y: 76, endPoint x: 1387, endPoint y: 518, distance: 447.4
click at [1387, 518] on div "Admin Dashboard Dashboard Profile My Content Request More Data NO Naciye Ozcan …" at bounding box center [828, 329] width 1258 height 659
click at [784, 546] on li "4" at bounding box center [775, 538] width 28 height 28
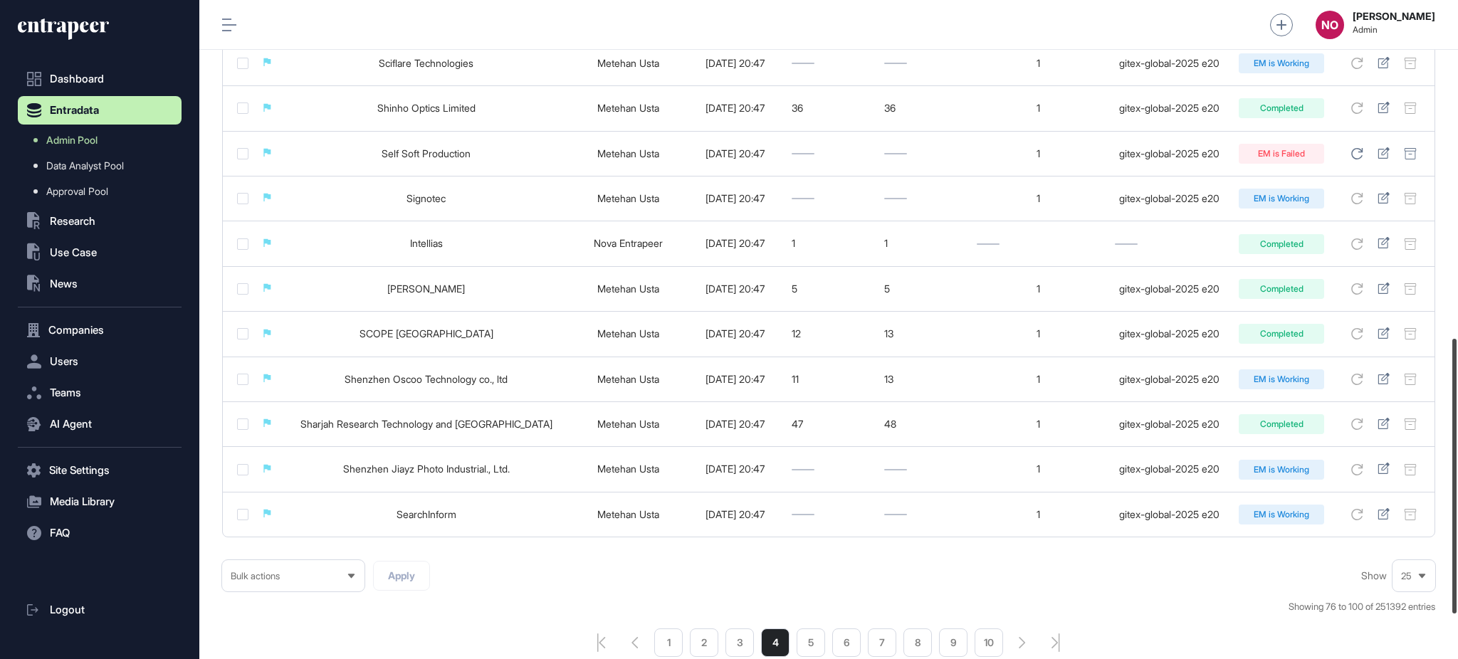
scroll to position [811, 0]
drag, startPoint x: 1455, startPoint y: 155, endPoint x: 1439, endPoint y: 493, distance: 338.4
click at [1439, 493] on div "Admin Dashboard Dashboard Profile My Content Request More Data NO Naciye Ozcan …" at bounding box center [828, 329] width 1258 height 659
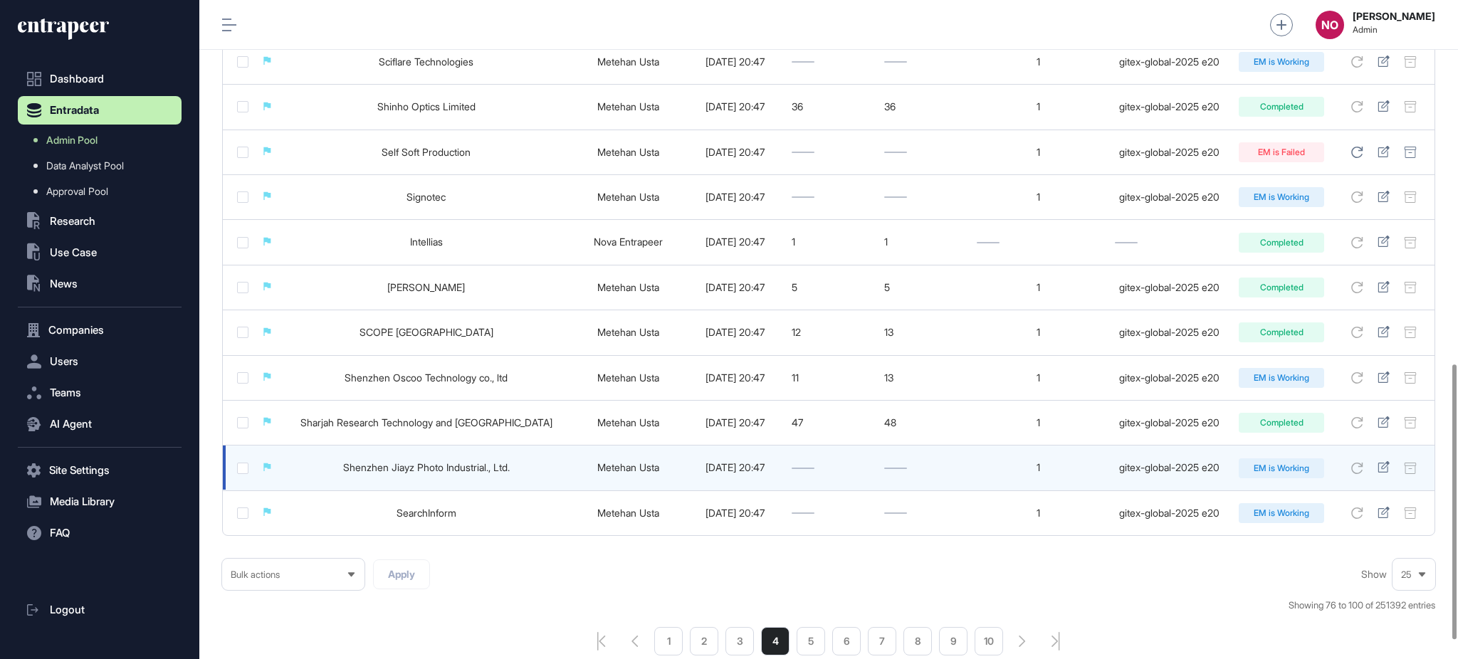
scroll to position [917, 0]
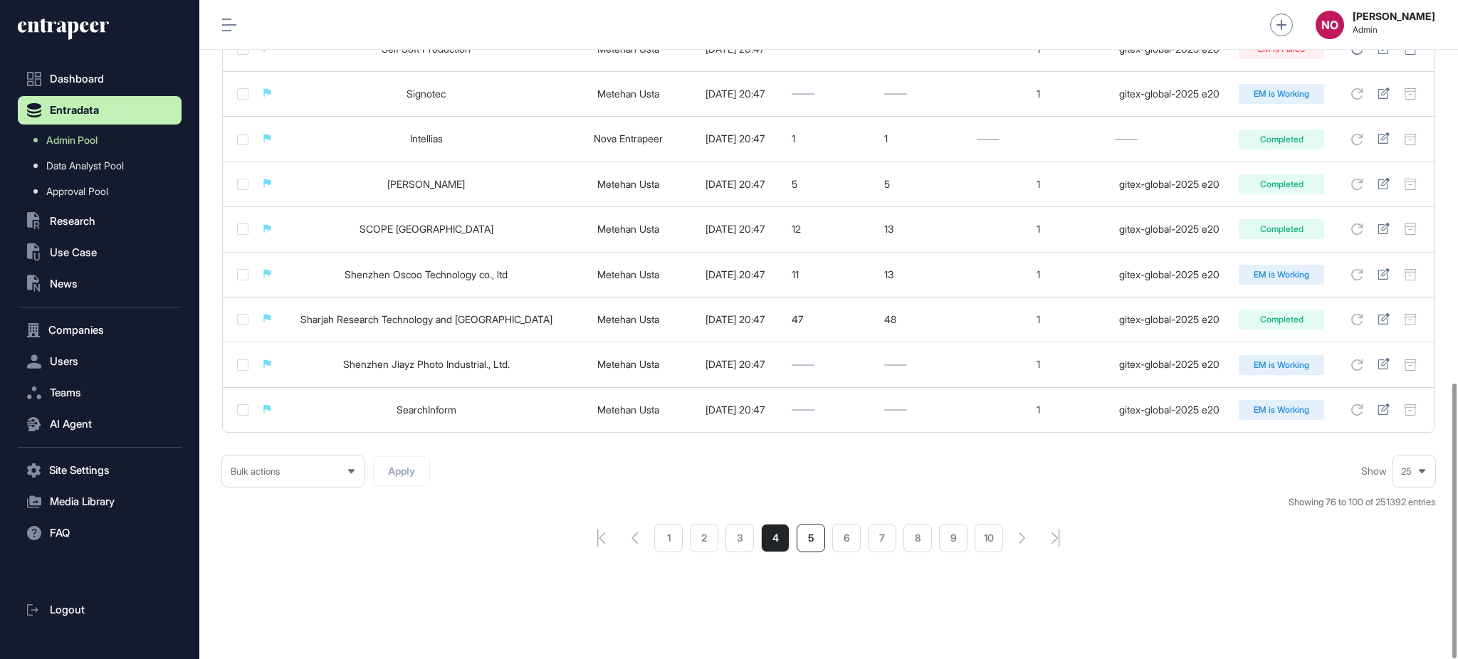
click at [809, 535] on li "5" at bounding box center [810, 538] width 28 height 28
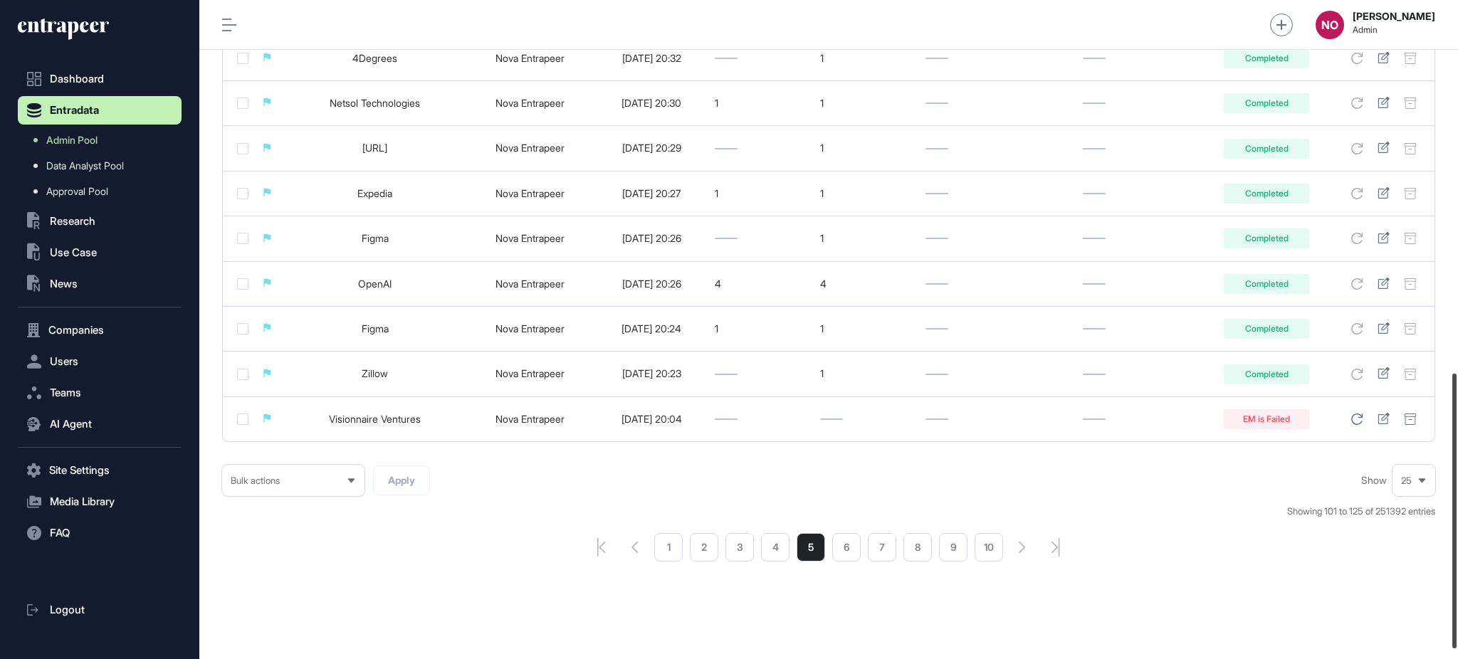
scroll to position [912, 0]
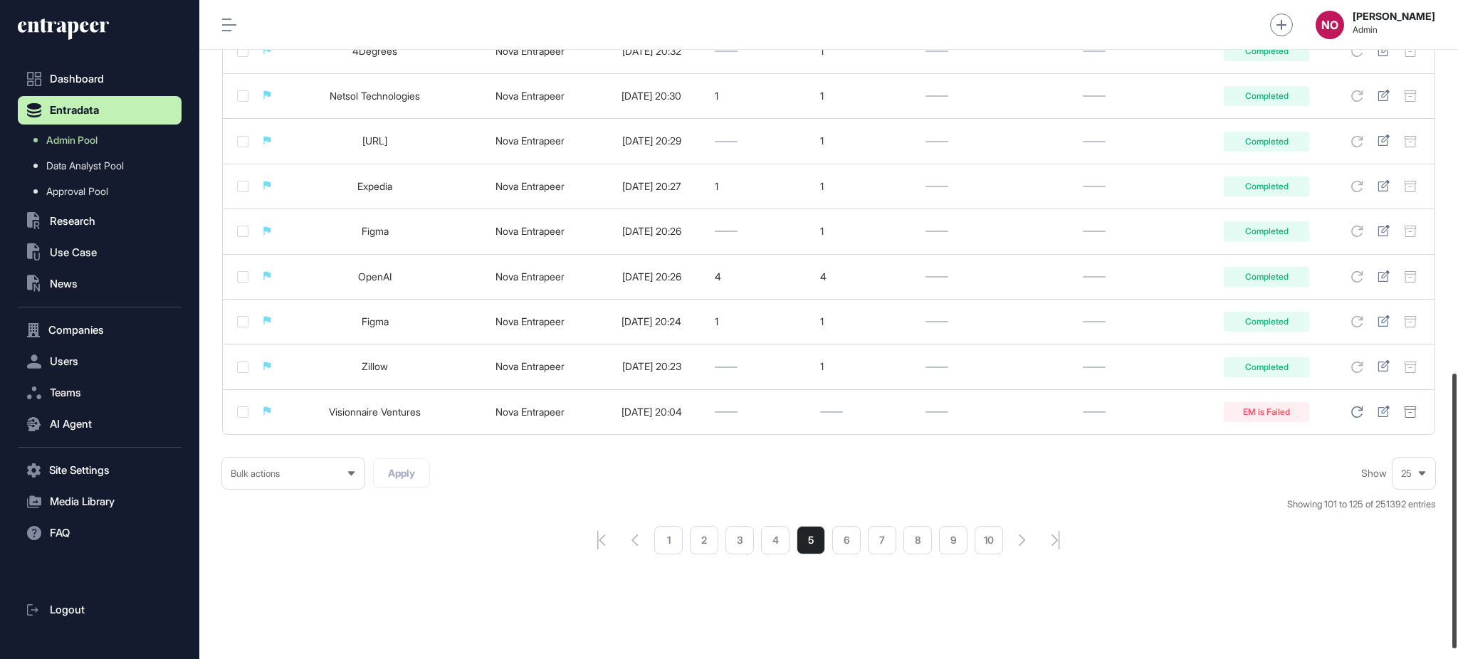
drag, startPoint x: 1456, startPoint y: 194, endPoint x: 1456, endPoint y: 574, distance: 380.1
click at [1456, 574] on div at bounding box center [1454, 511] width 4 height 275
click at [787, 549] on li "4" at bounding box center [775, 540] width 28 height 28
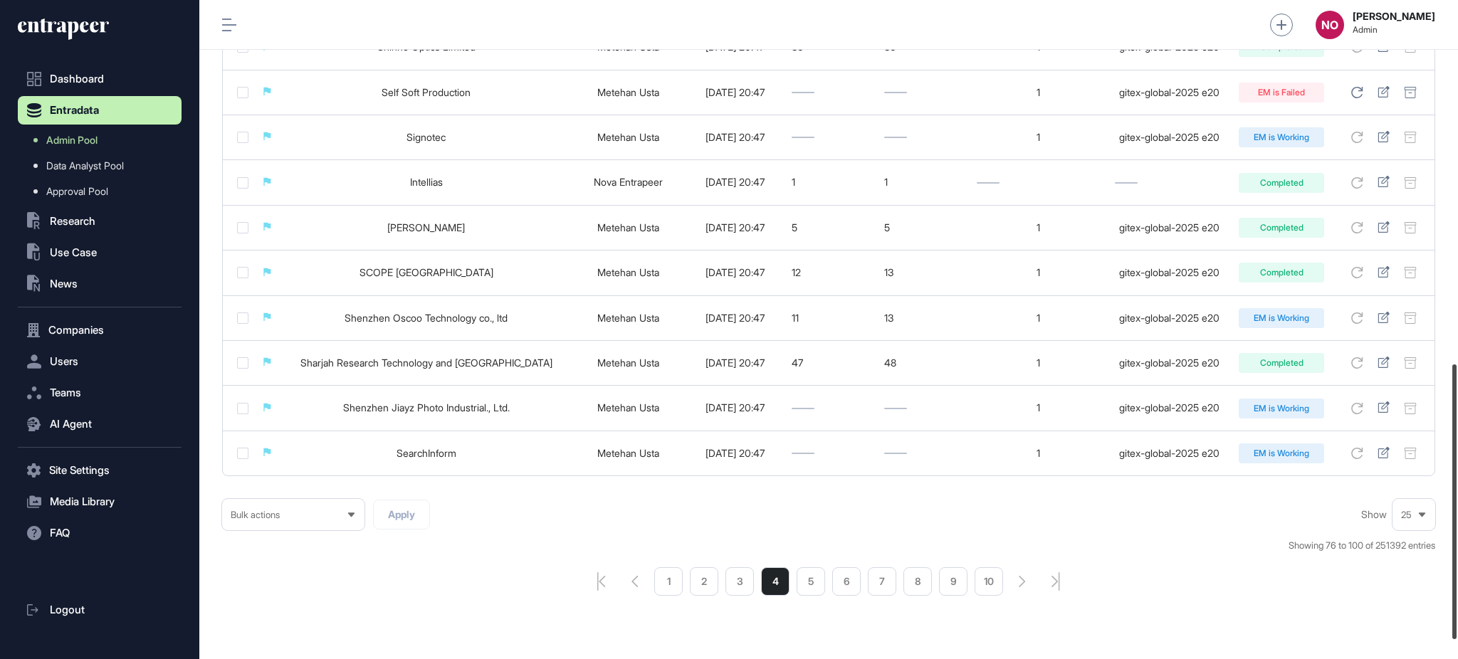
scroll to position [878, 0]
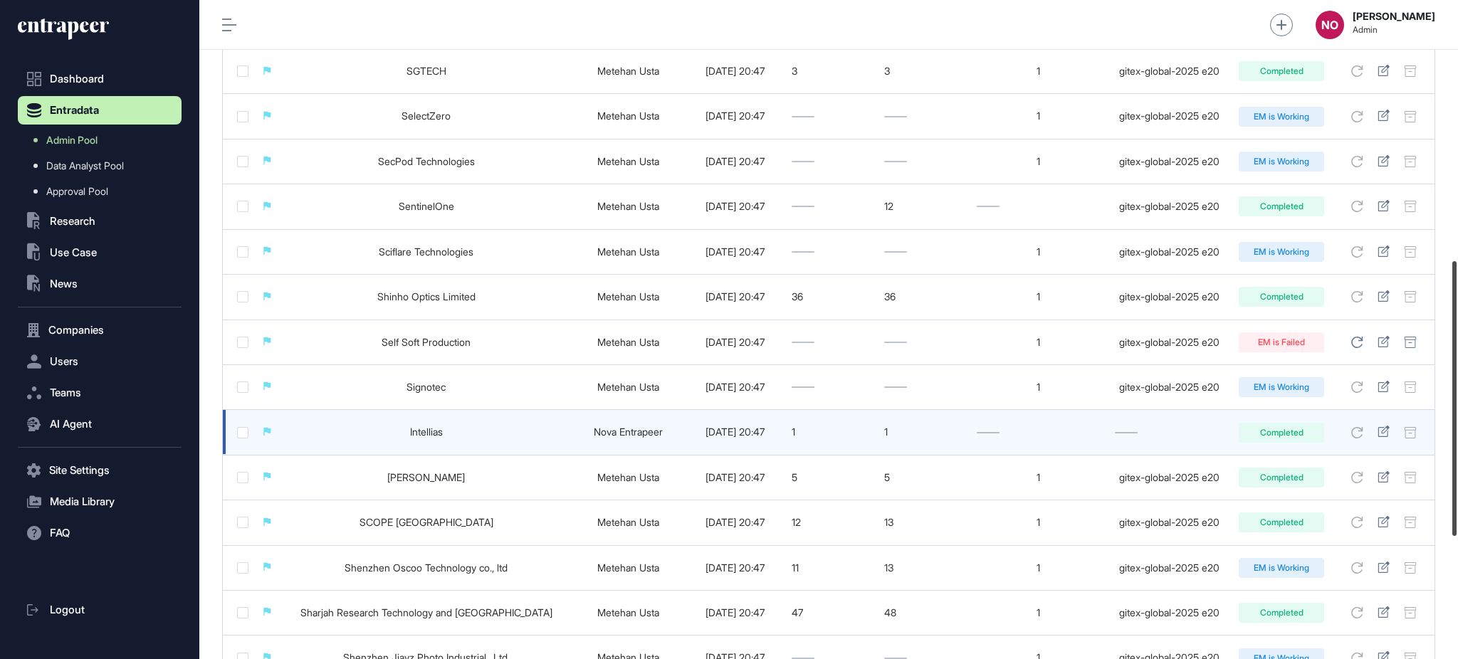
drag, startPoint x: 1456, startPoint y: 190, endPoint x: 1420, endPoint y: 448, distance: 260.9
click at [1420, 448] on div "Admin Dashboard Dashboard Profile My Content Request More Data NO Naciye Ozcan …" at bounding box center [828, 329] width 1258 height 659
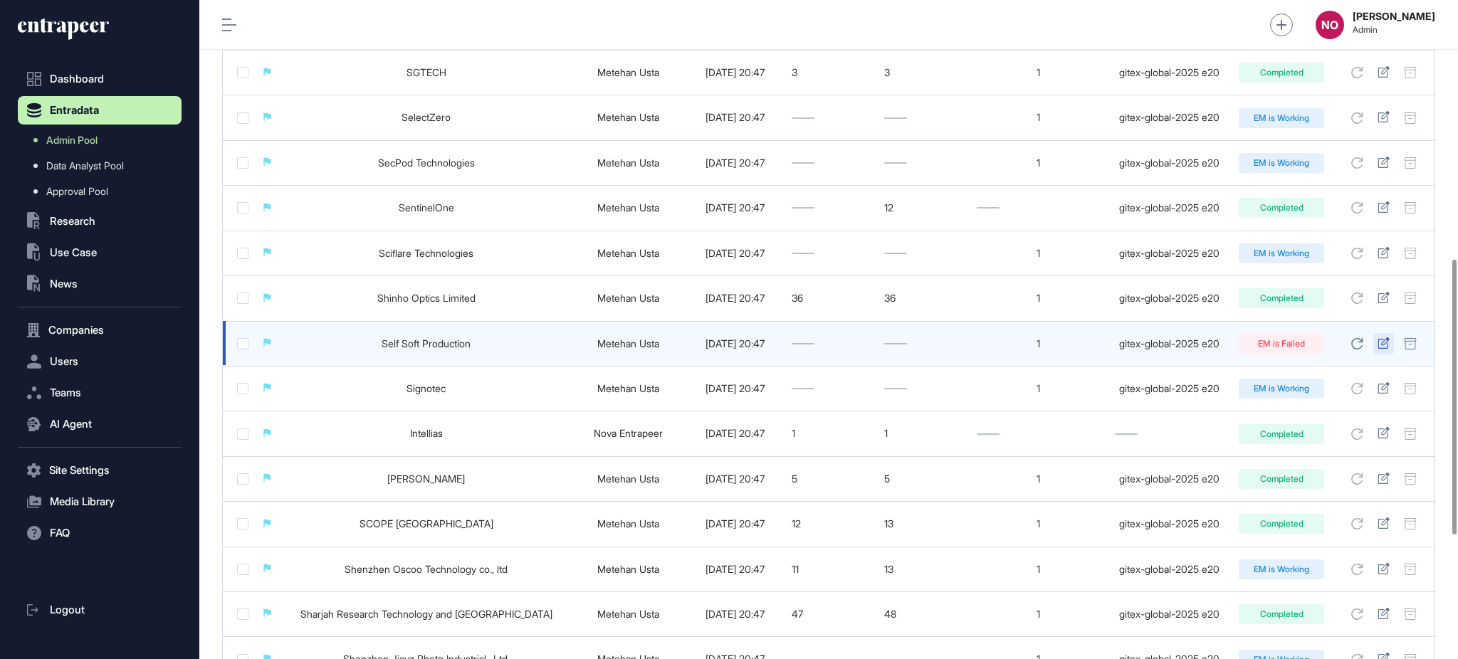
click at [1382, 344] on icon at bounding box center [1383, 342] width 12 height 11
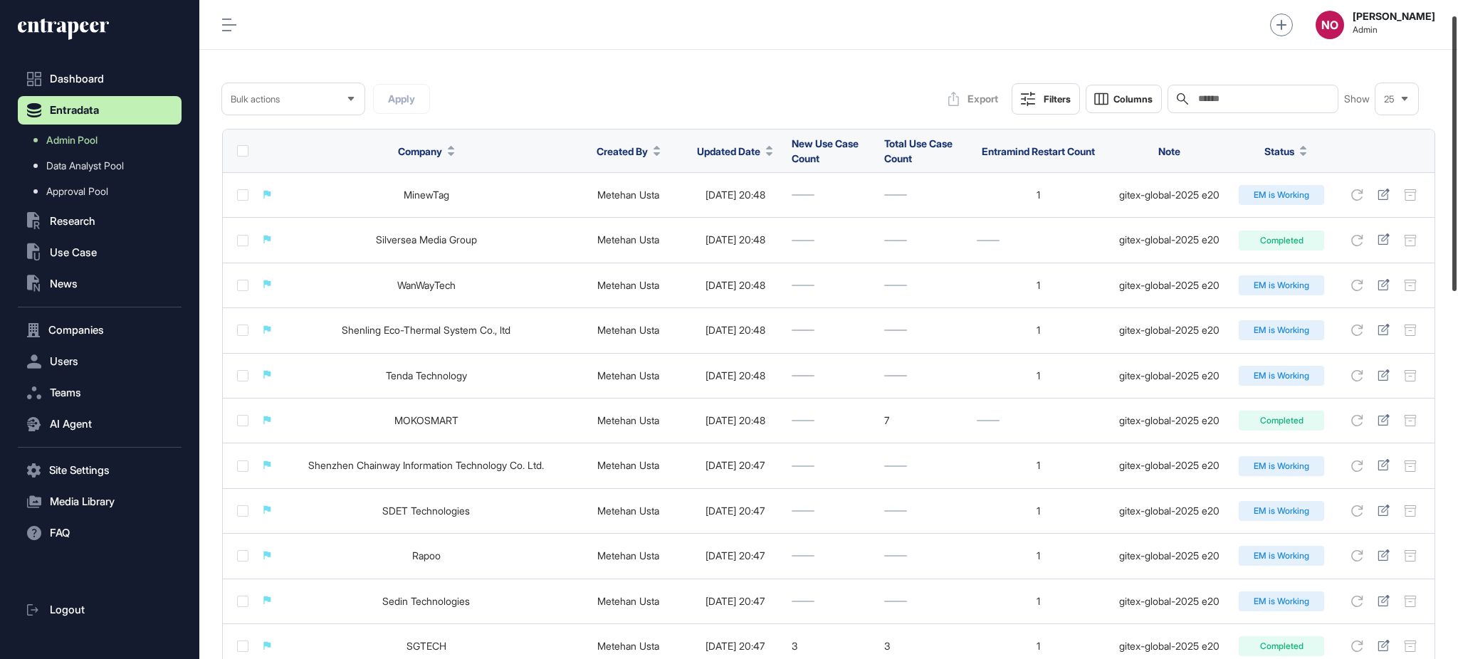
scroll to position [28, 0]
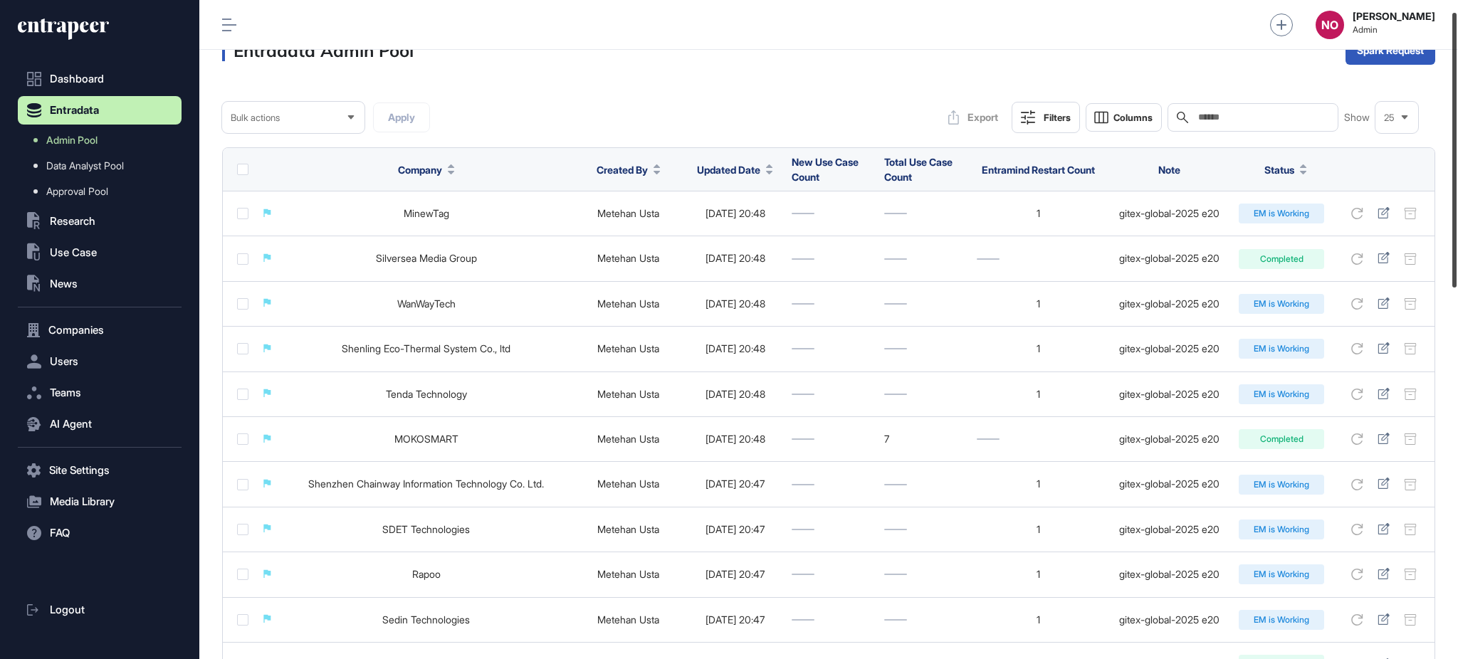
drag, startPoint x: 1456, startPoint y: 411, endPoint x: 1456, endPoint y: 164, distance: 247.0
click at [1456, 164] on div at bounding box center [1454, 150] width 4 height 275
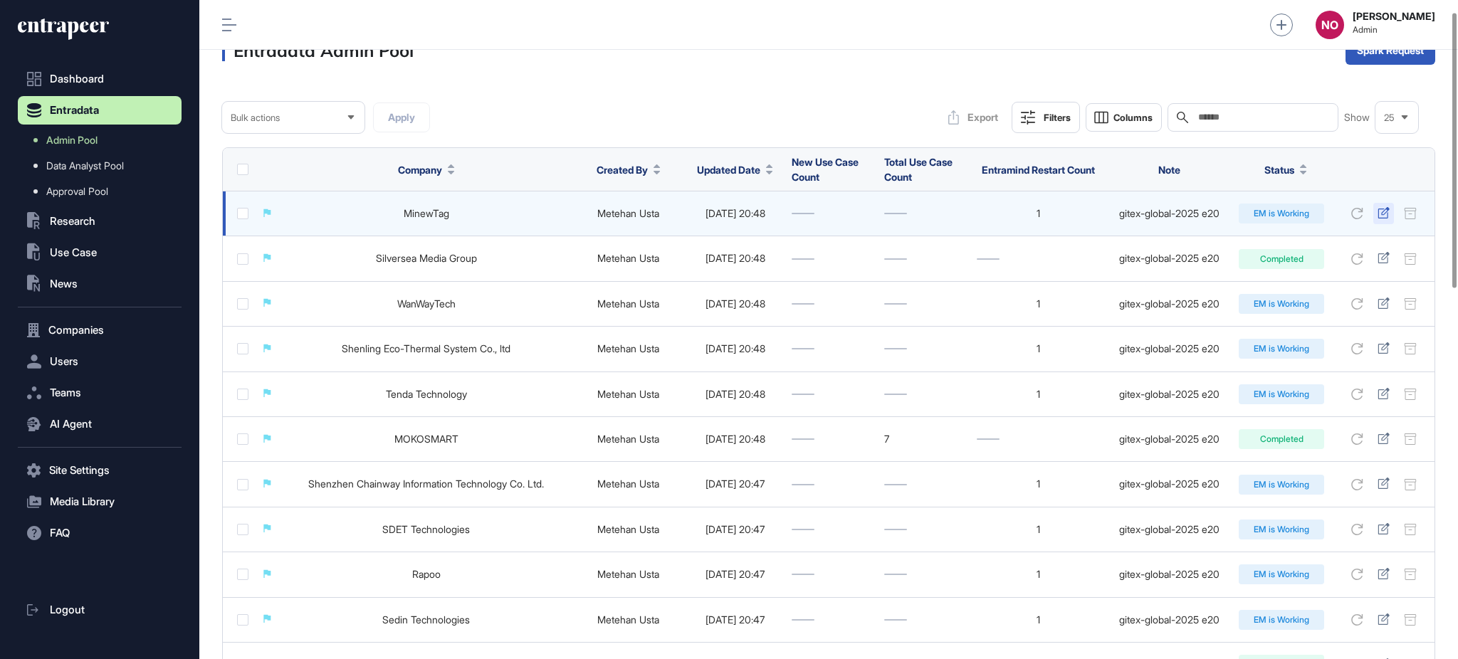
click at [1382, 214] on icon at bounding box center [1383, 212] width 12 height 11
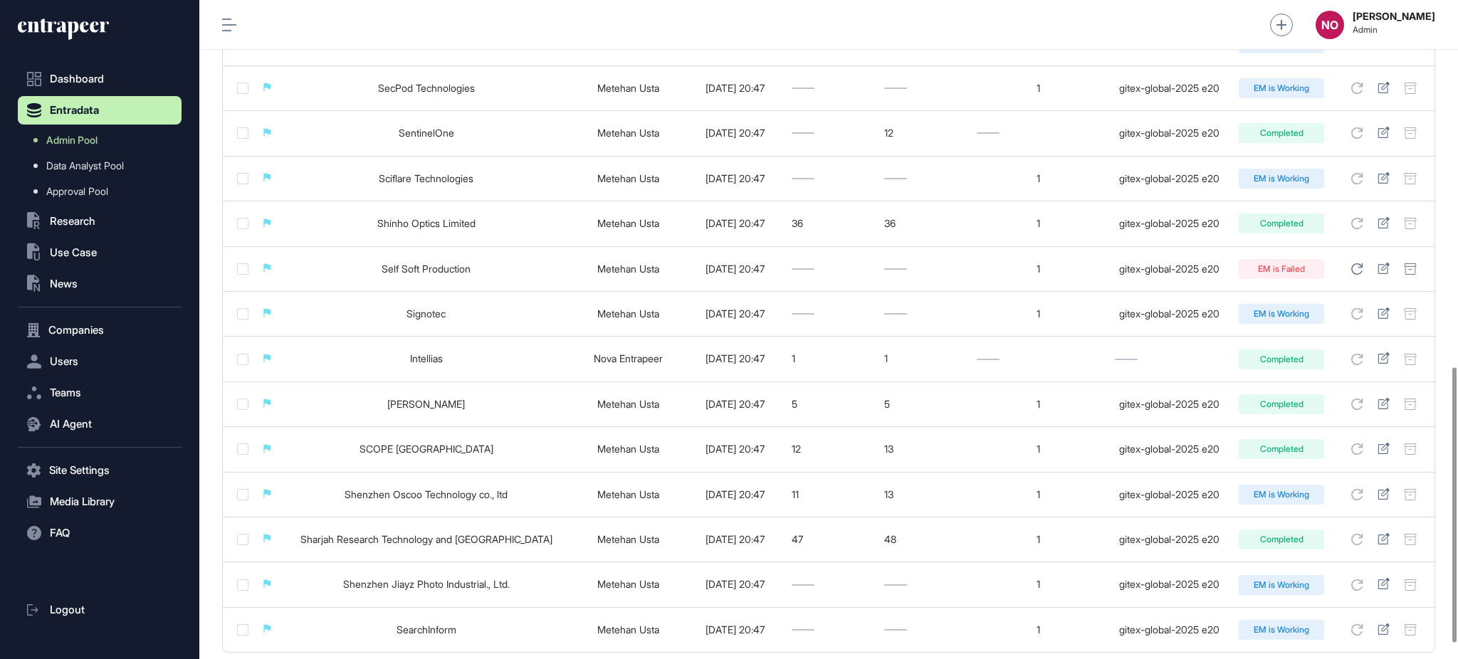
scroll to position [917, 0]
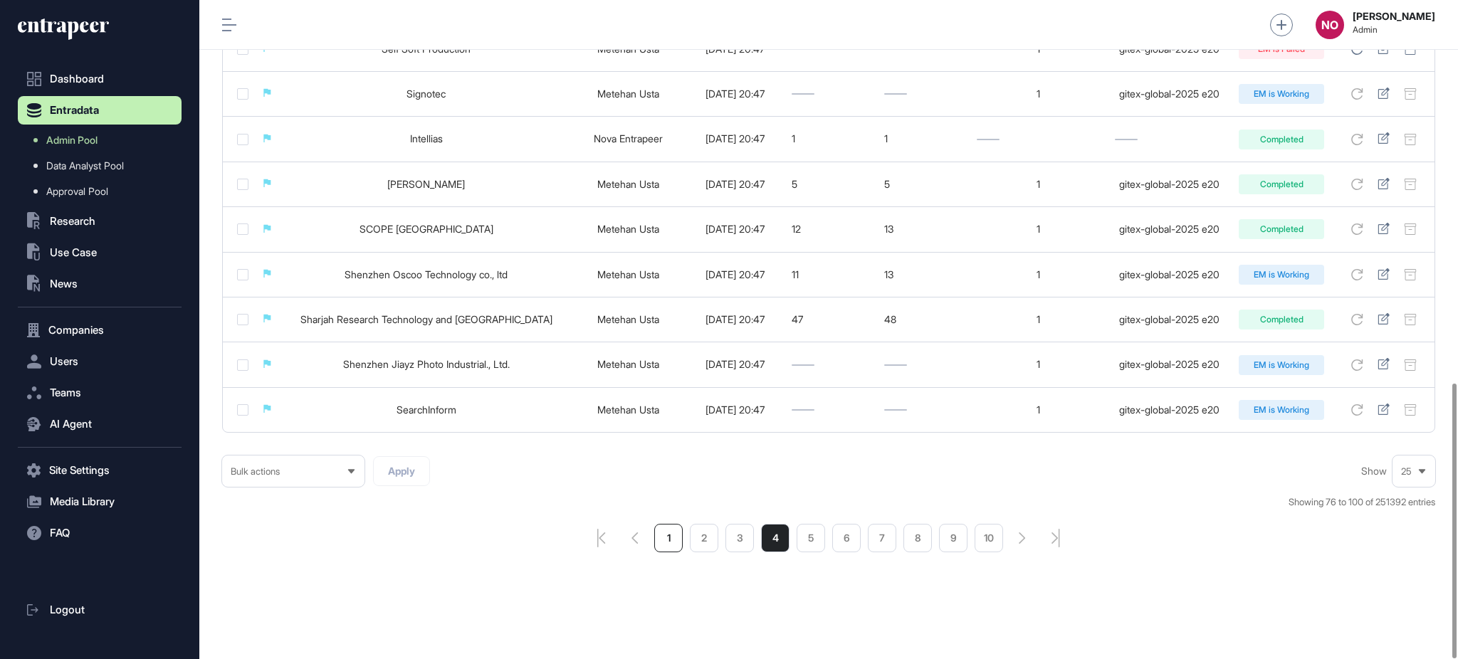
click at [662, 543] on li "1" at bounding box center [668, 538] width 28 height 28
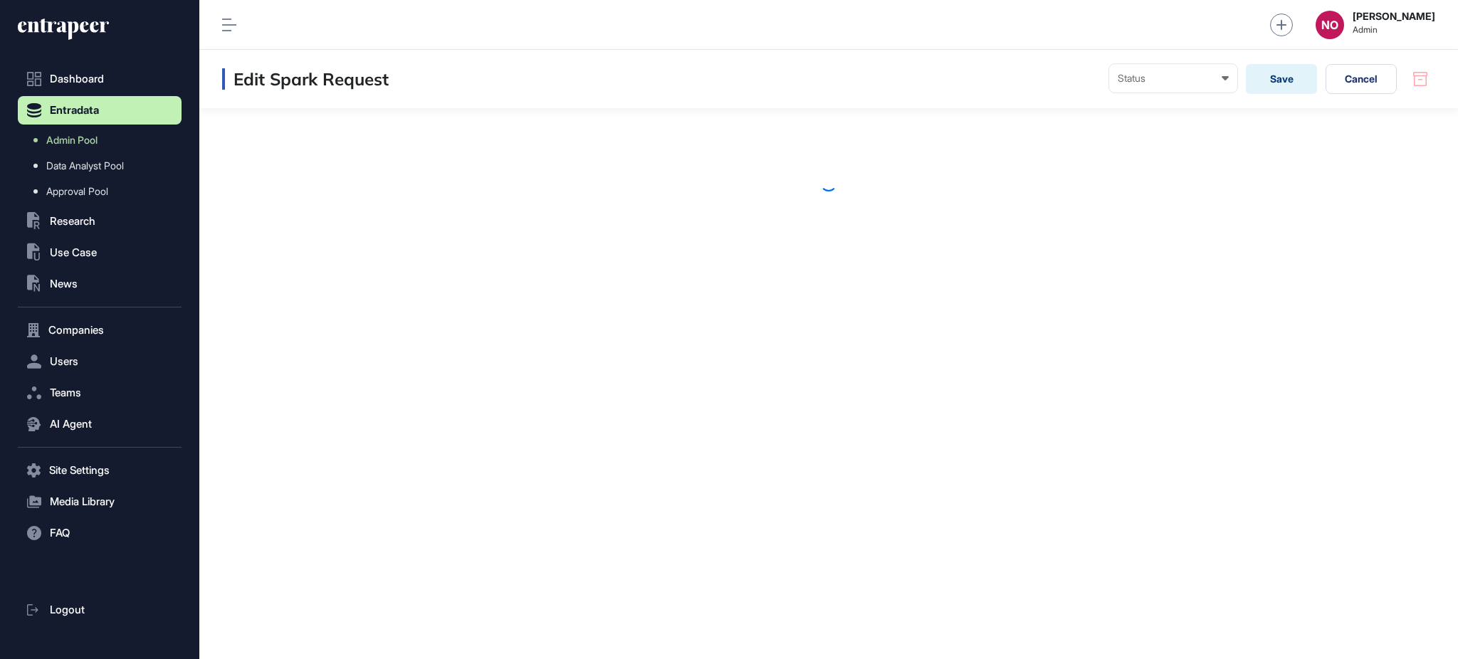
scroll to position [1, 1]
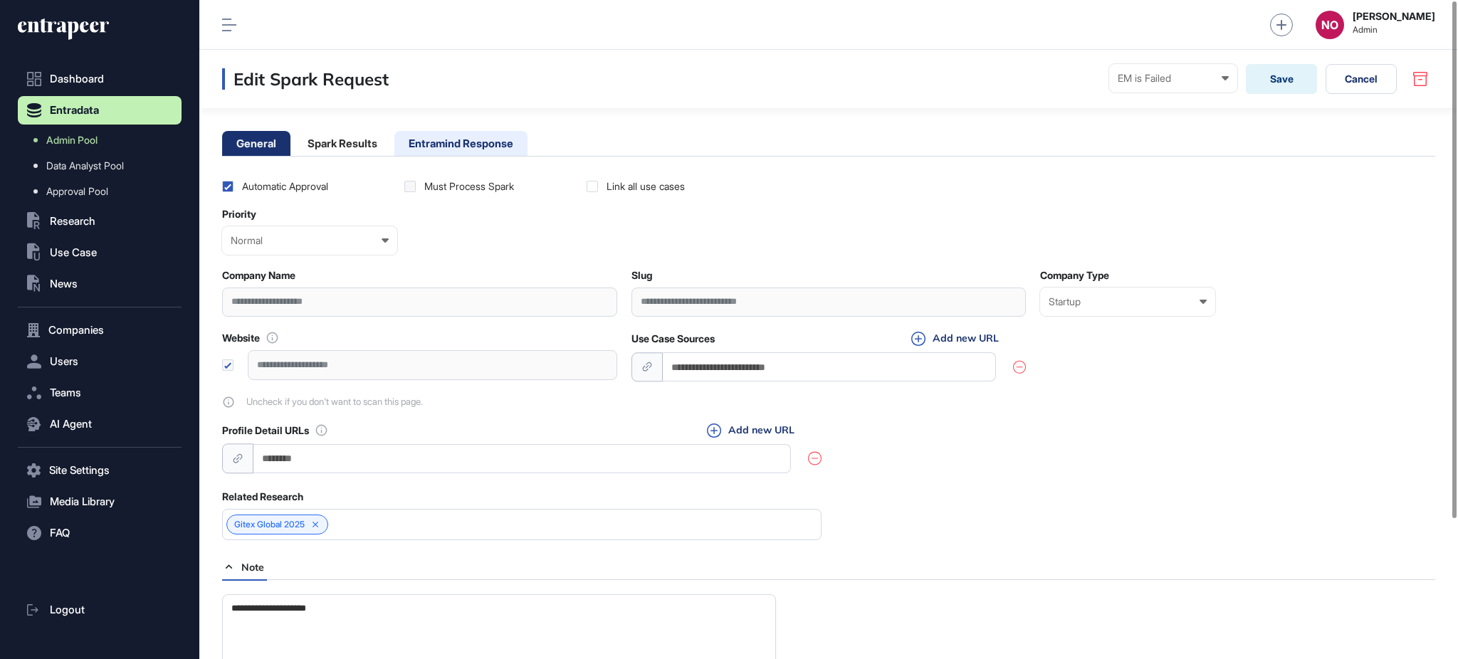
click at [502, 148] on li "Entramind Response" at bounding box center [460, 143] width 133 height 25
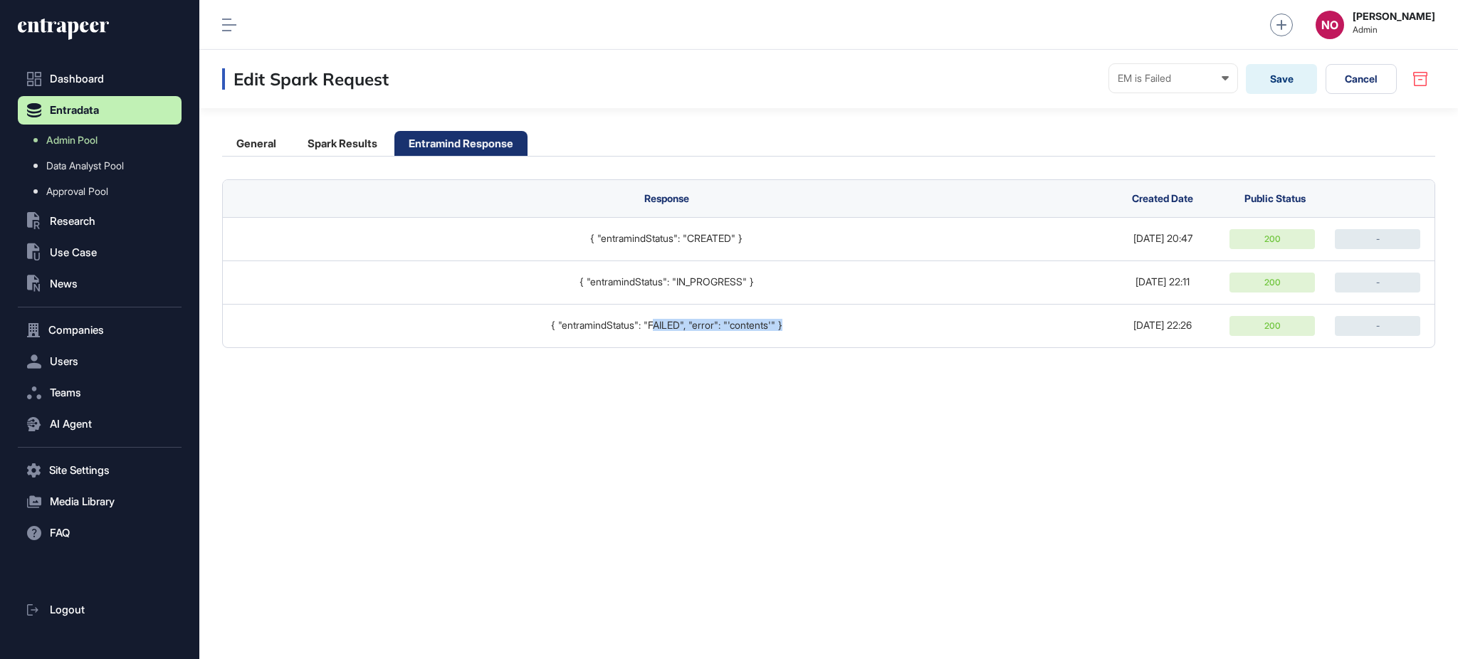
drag, startPoint x: 652, startPoint y: 327, endPoint x: 892, endPoint y: 352, distance: 241.2
click at [824, 338] on td "{ "entramindStatus": "FAILED", "error": "'contents'" }" at bounding box center [663, 325] width 880 height 43
click at [893, 352] on div "Edit Spark Request EM is Failed Ready In progress Completed EM is Working EM is…" at bounding box center [828, 354] width 1258 height 609
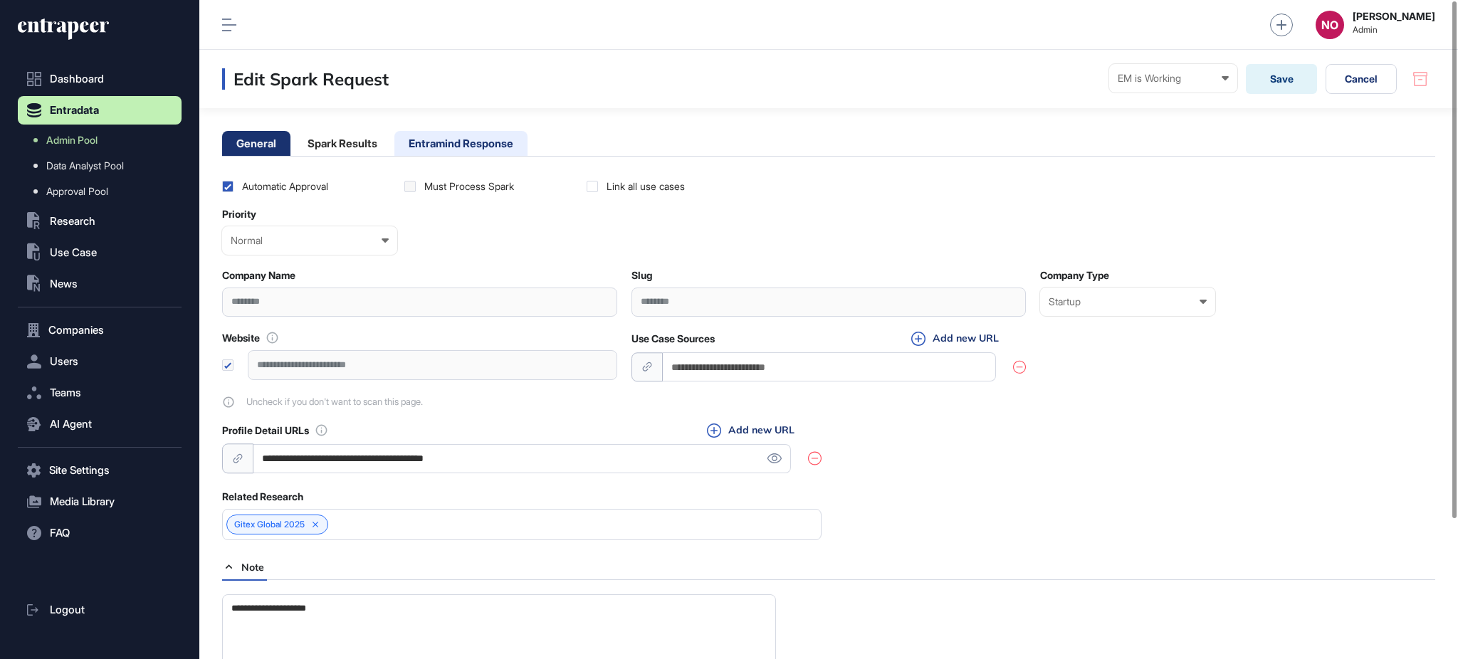
click at [456, 152] on li "Entramind Response" at bounding box center [460, 143] width 133 height 25
